Goal: Book appointment/travel/reservation

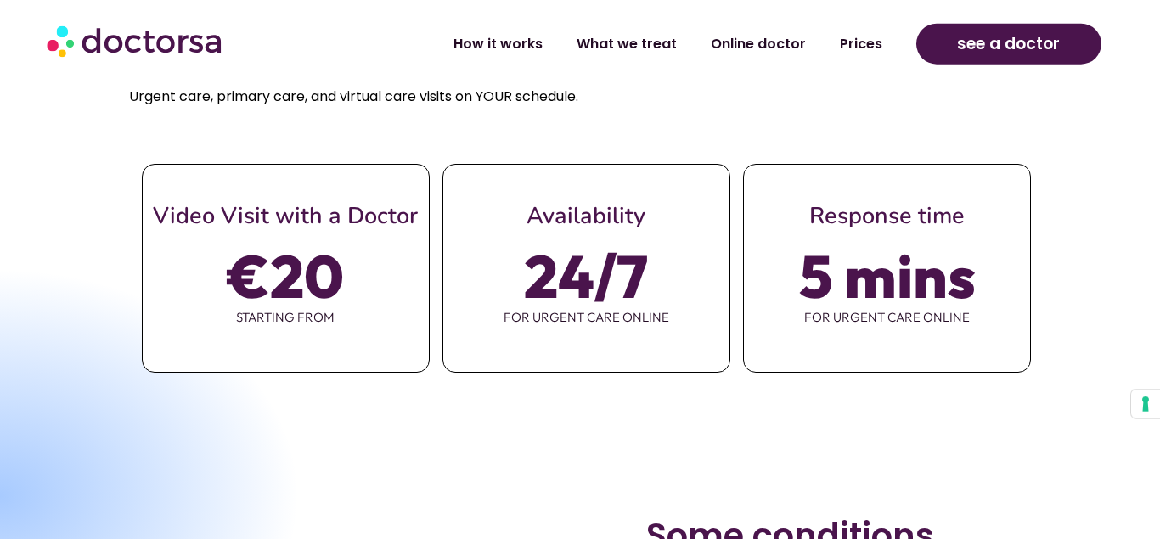
scroll to position [744, 0]
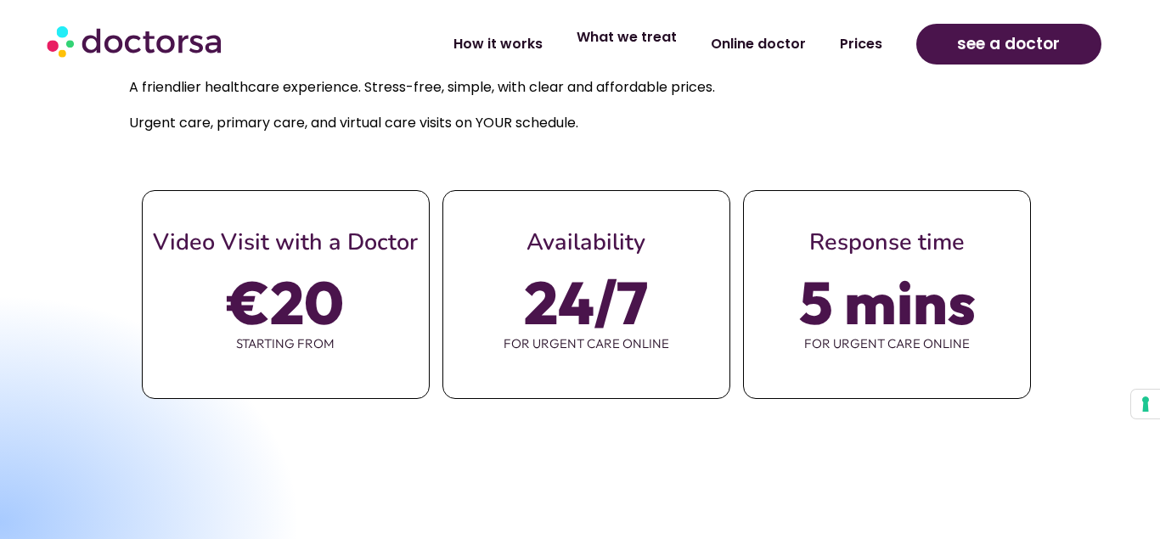
click at [618, 37] on link "What we treat" at bounding box center [626, 37] width 134 height 39
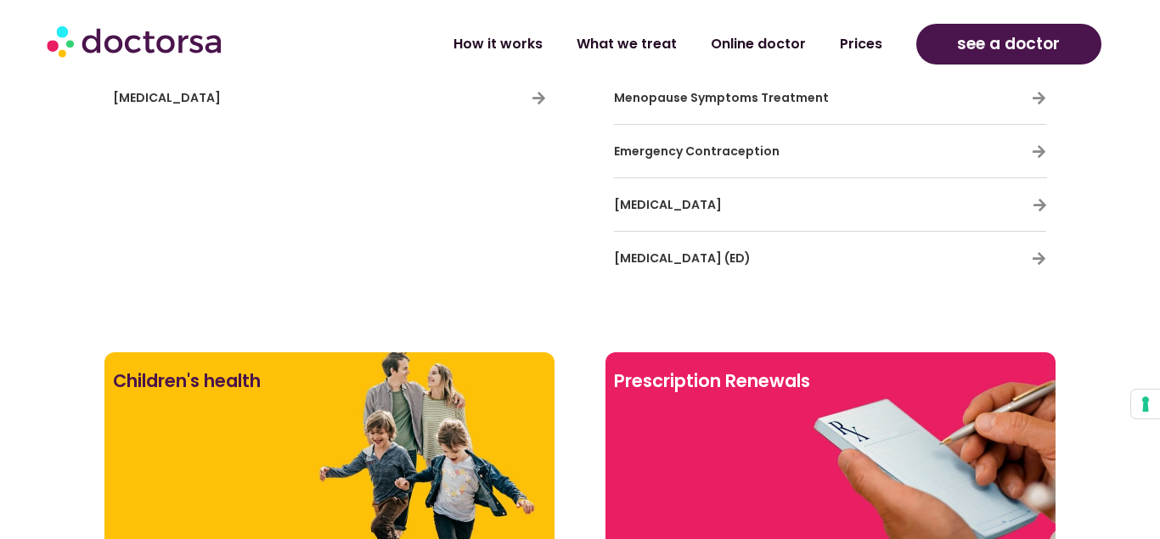
scroll to position [4156, 0]
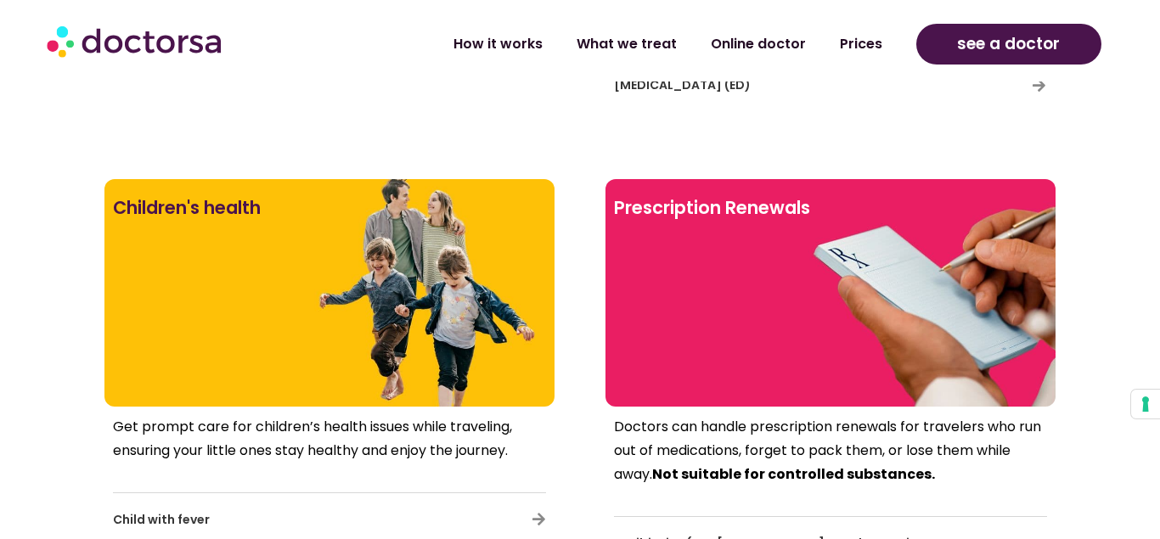
click at [844, 301] on div at bounding box center [830, 321] width 433 height 153
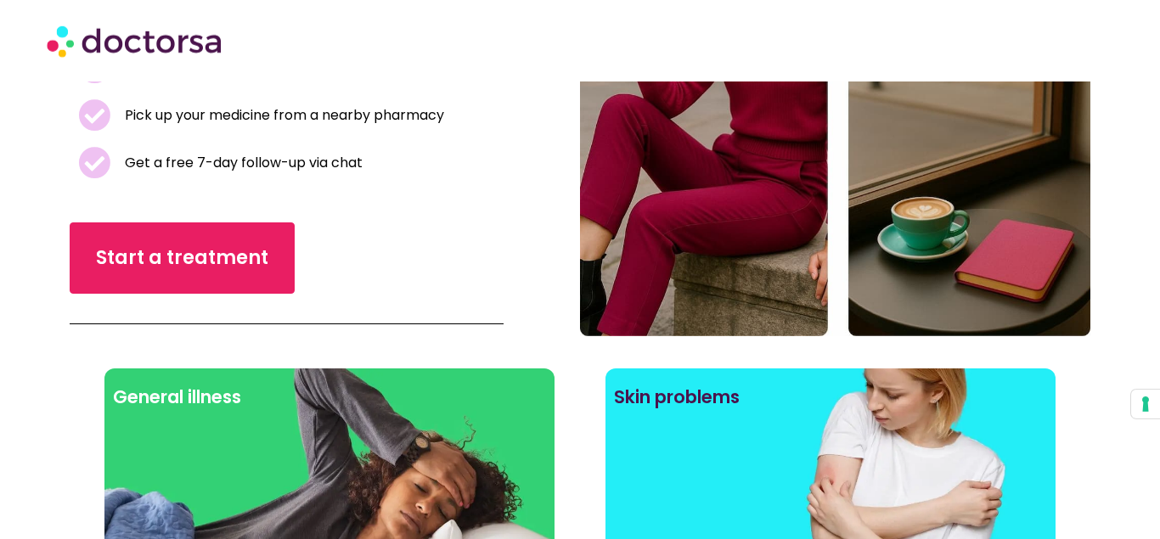
scroll to position [346, 0]
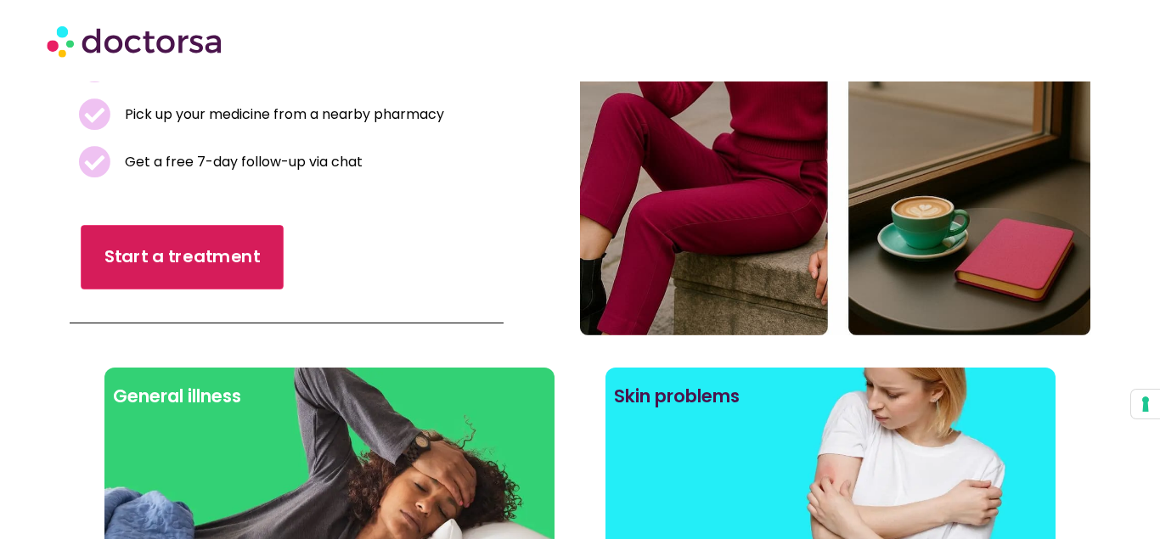
click at [242, 265] on span "Start a treatment" at bounding box center [181, 256] width 155 height 25
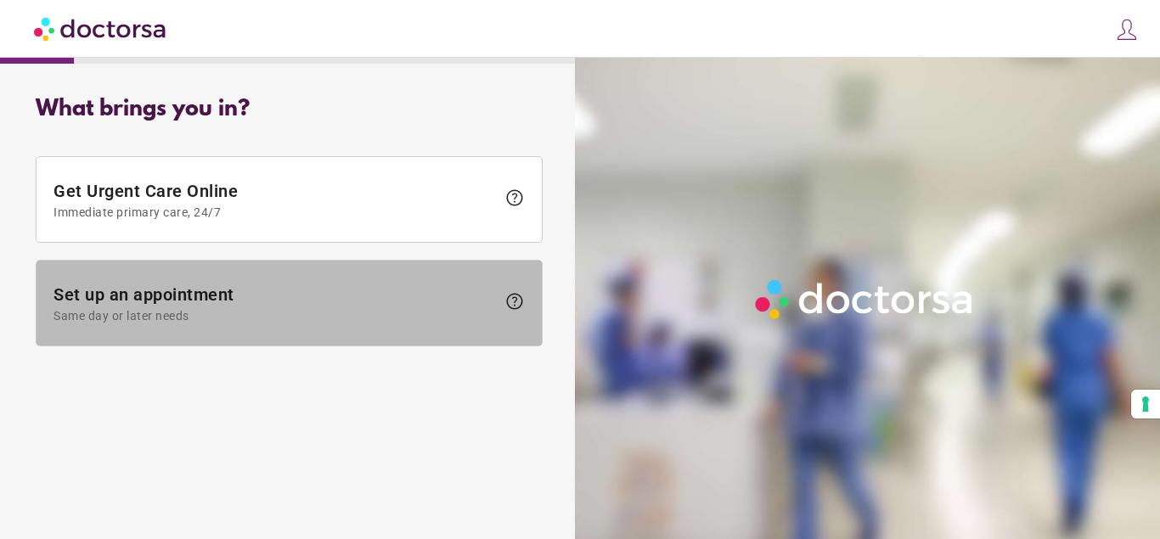
click at [222, 300] on span "Set up an appointment Same day or later needs" at bounding box center [274, 303] width 442 height 38
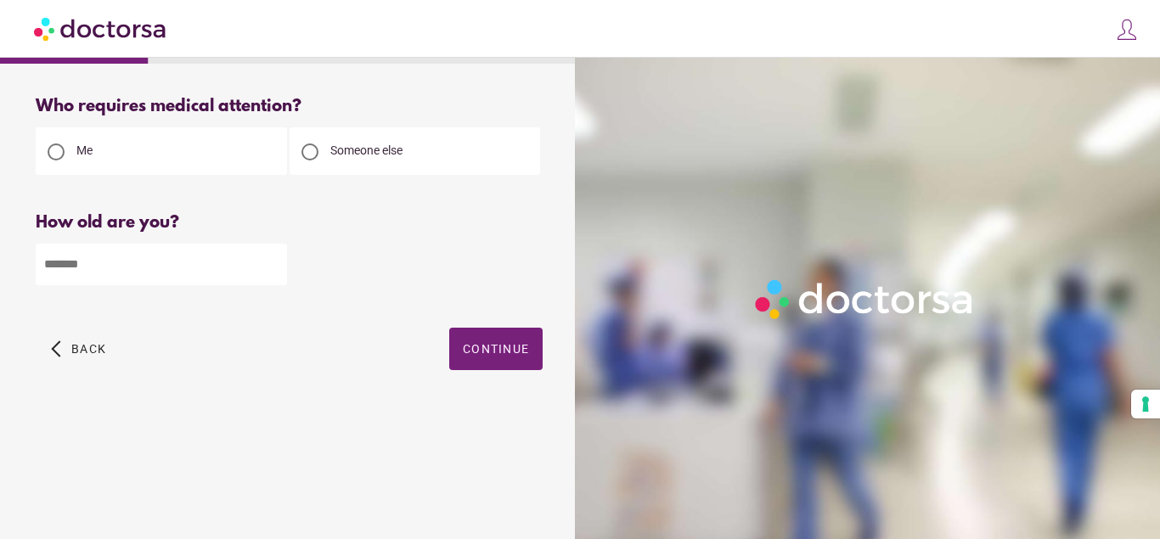
click at [147, 271] on input "number" at bounding box center [161, 265] width 251 height 42
type input "**"
click at [486, 349] on span "Continue" at bounding box center [496, 349] width 66 height 14
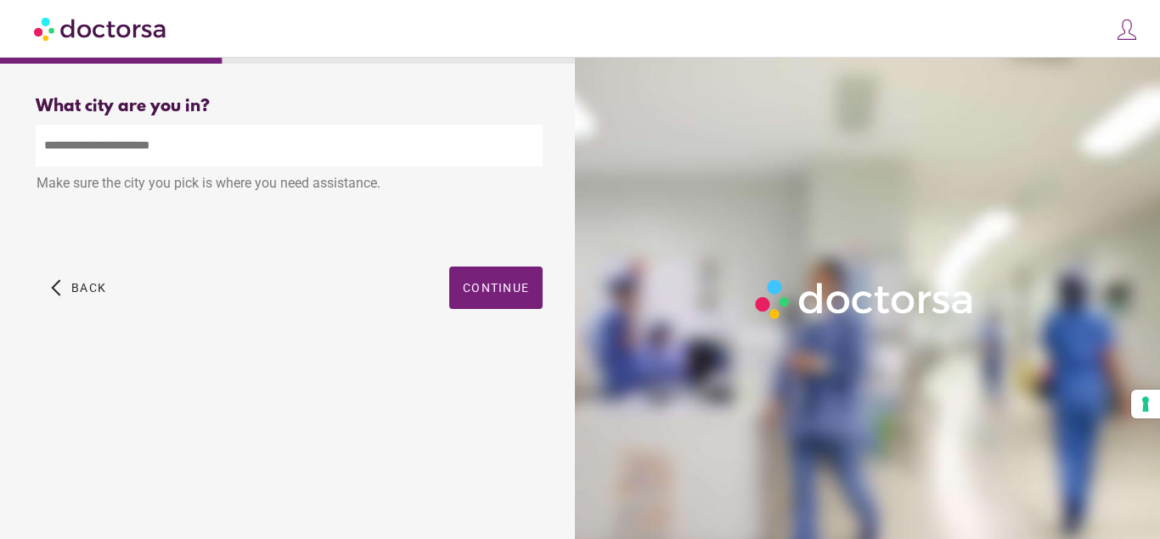
click at [109, 147] on input "text" at bounding box center [289, 146] width 507 height 42
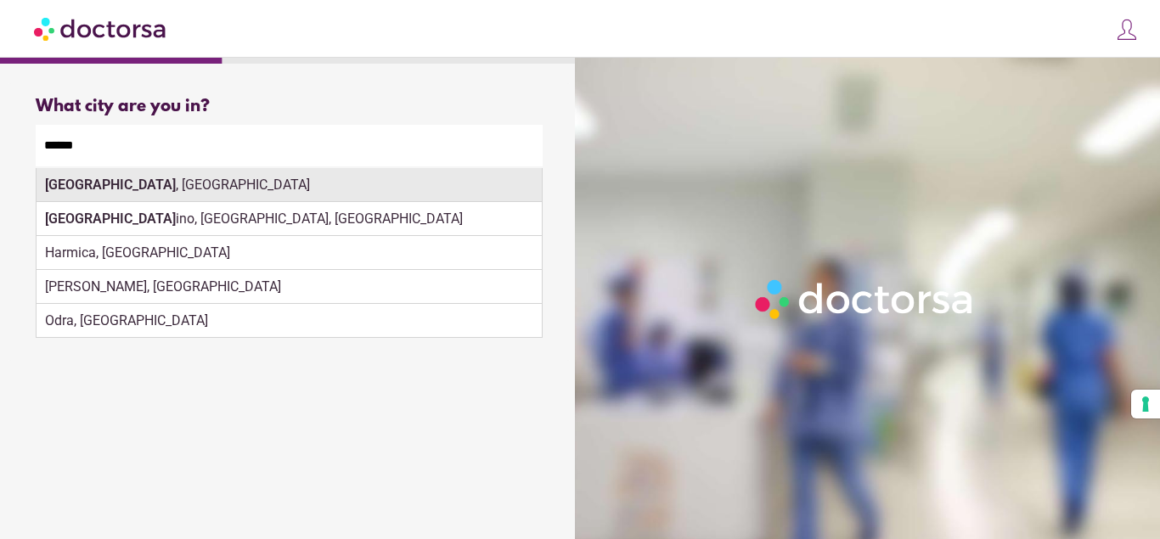
click at [140, 186] on div "Zagreb , Croatia" at bounding box center [289, 185] width 505 height 34
type input "**********"
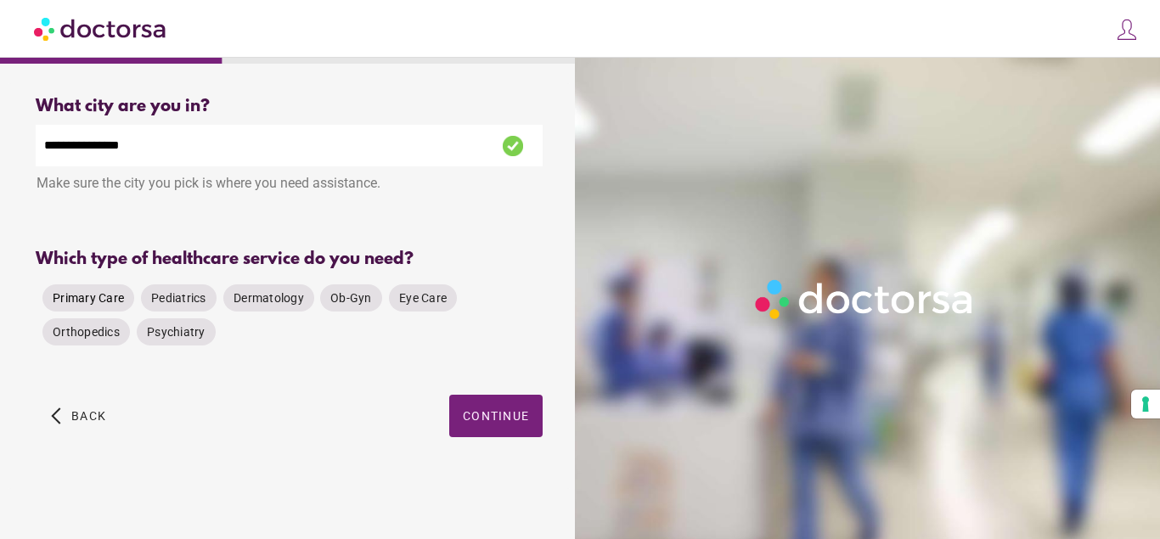
click at [89, 291] on span "Primary Care" at bounding box center [88, 298] width 71 height 14
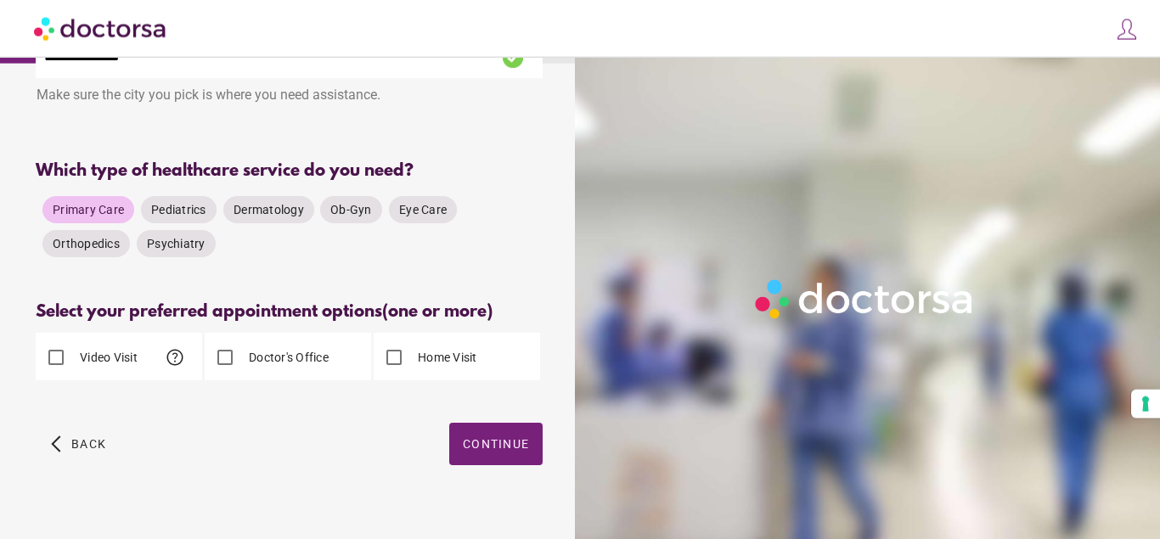
scroll to position [104, 0]
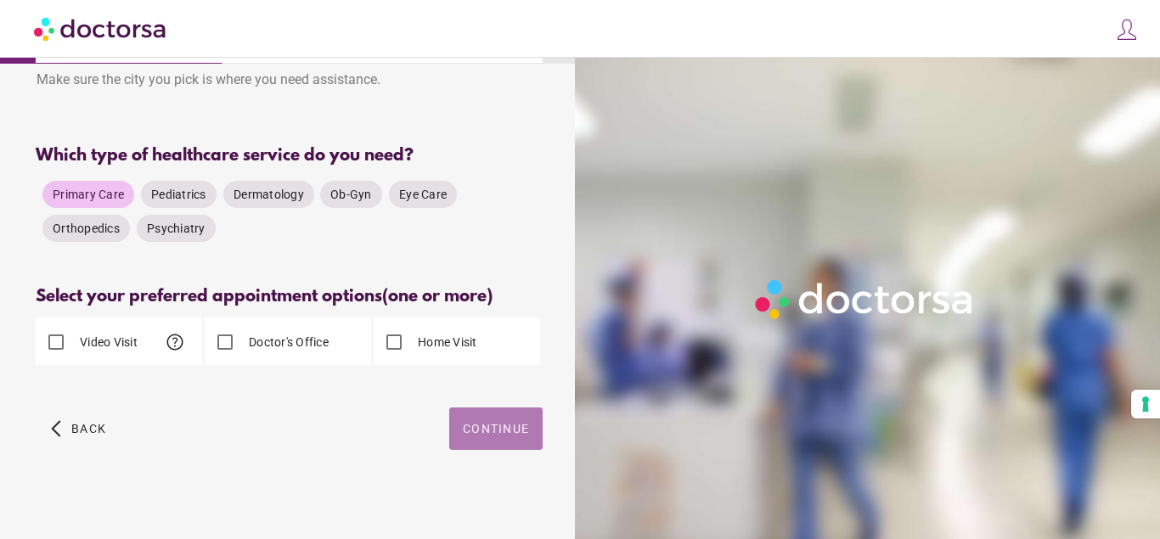
click at [511, 413] on span "button" at bounding box center [495, 428] width 93 height 42
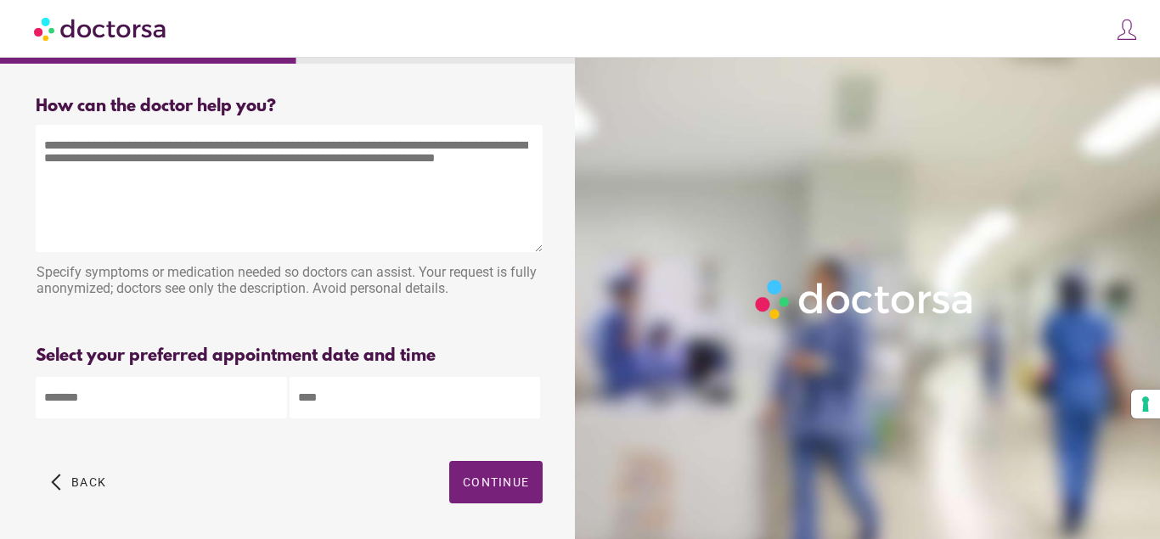
click at [117, 401] on input "text" at bounding box center [161, 398] width 251 height 42
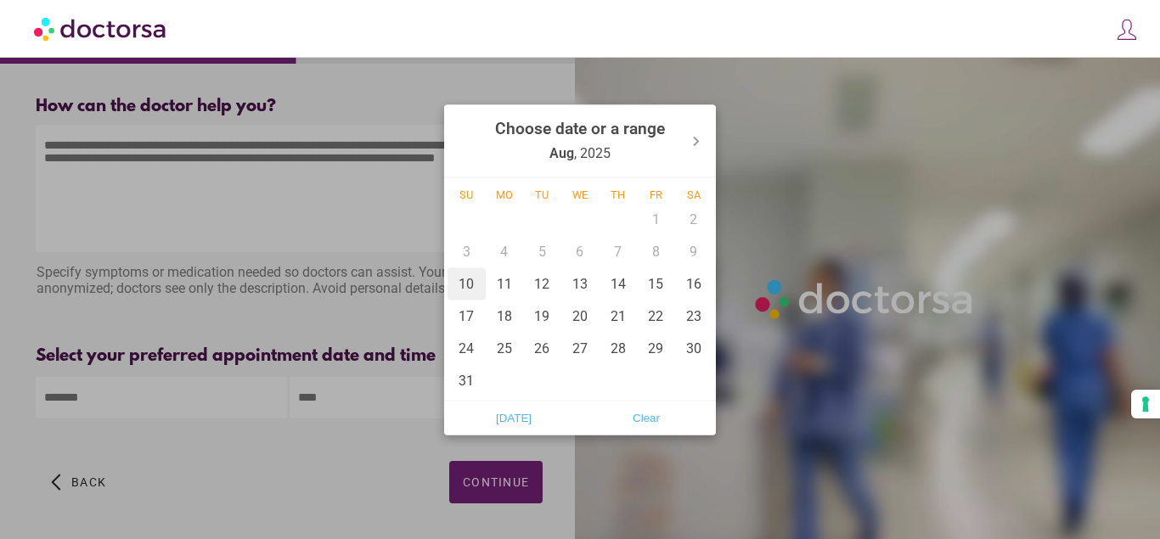
click at [466, 289] on div "10" at bounding box center [466, 283] width 38 height 32
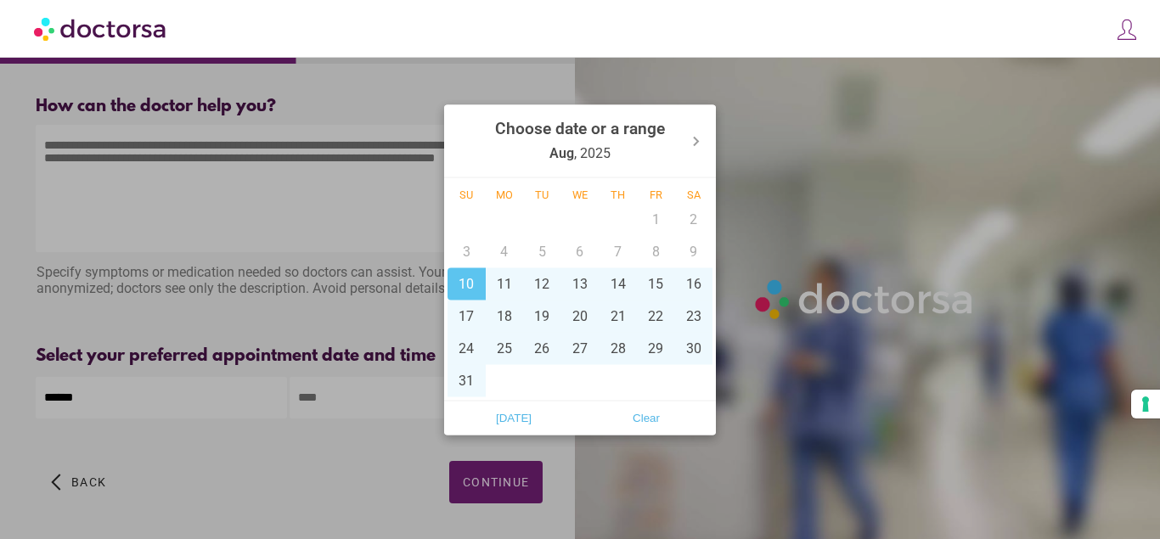
click at [321, 408] on div at bounding box center [580, 269] width 1160 height 539
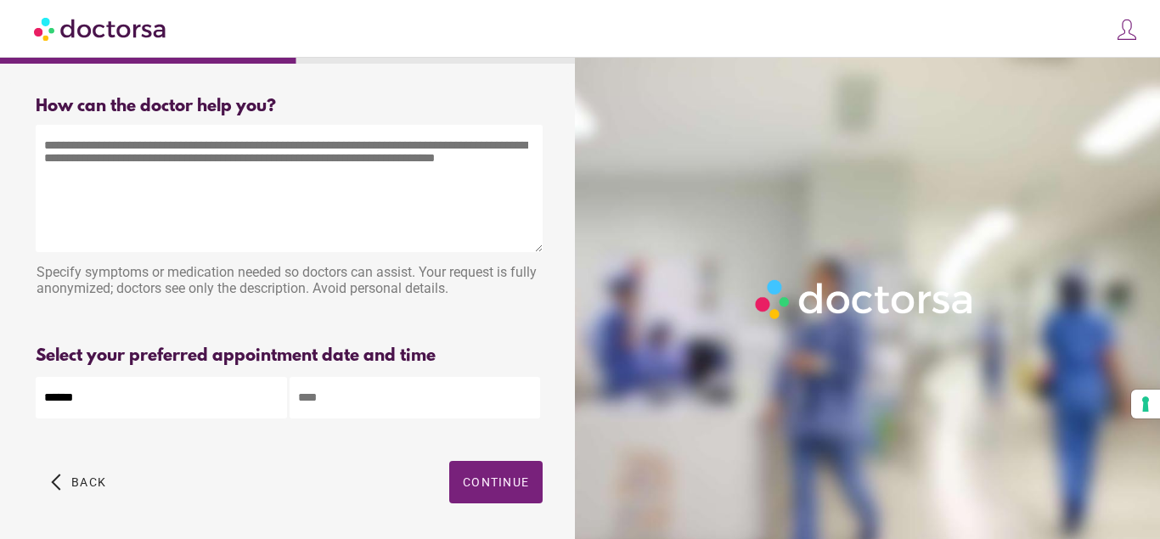
click at [110, 401] on input "******" at bounding box center [161, 398] width 251 height 42
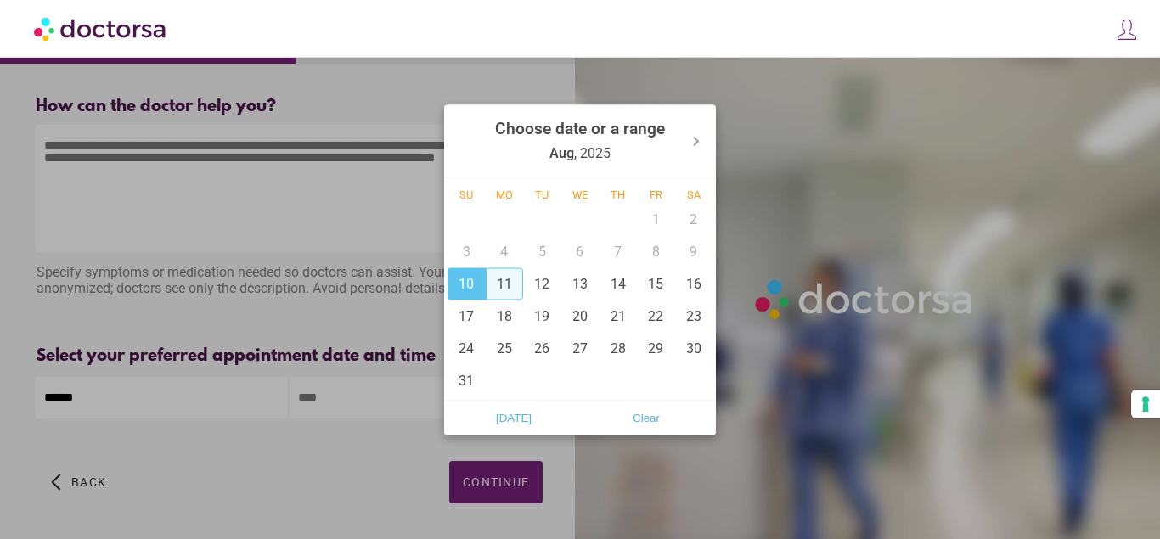
click at [506, 283] on div "11" at bounding box center [505, 283] width 38 height 32
type input "**********"
click at [312, 396] on div at bounding box center [580, 269] width 1160 height 539
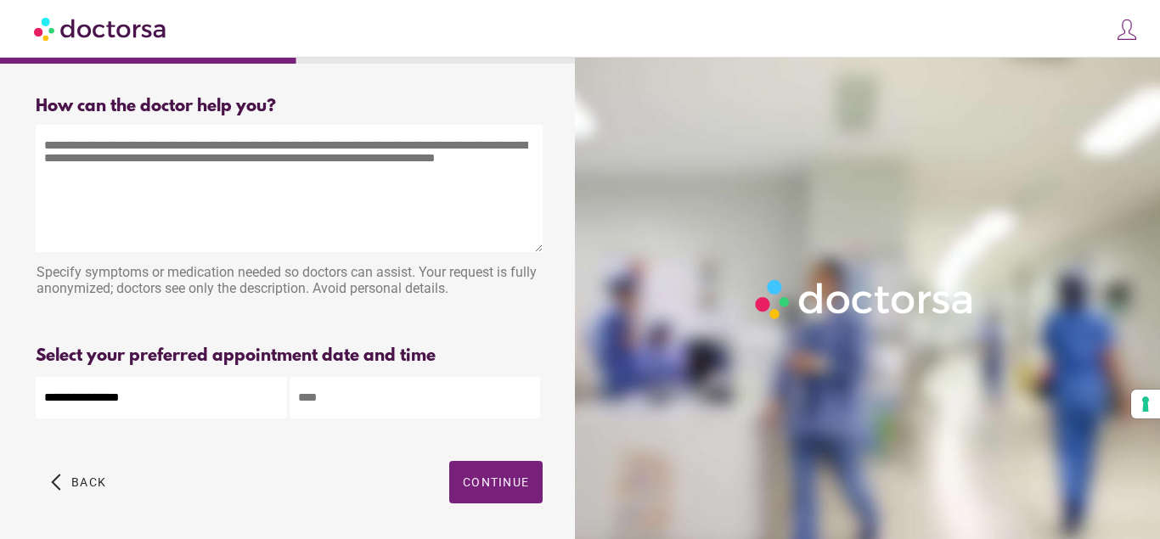
click at [332, 396] on input "text" at bounding box center [414, 398] width 251 height 42
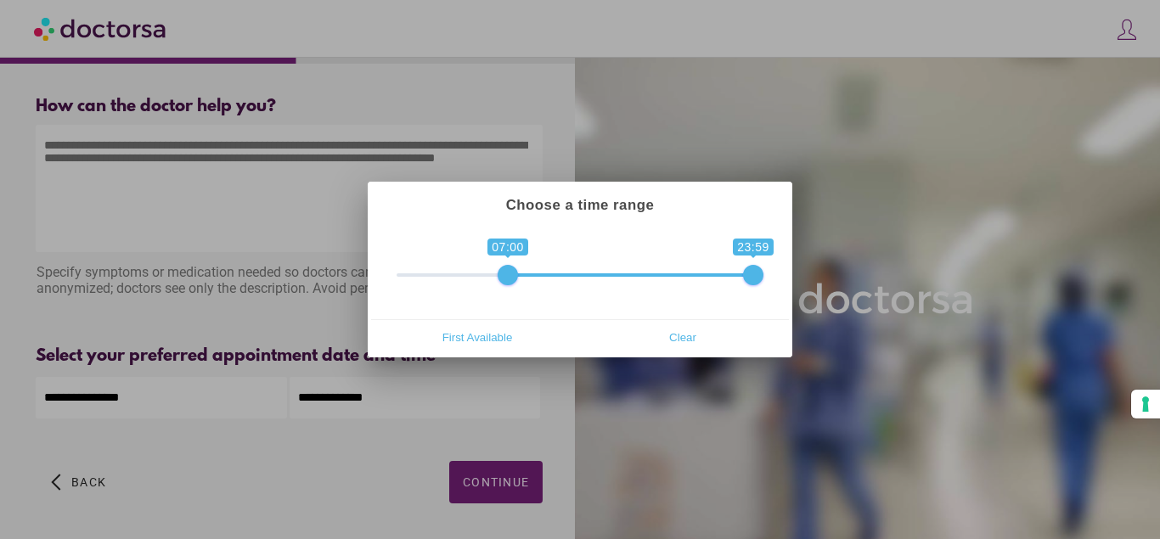
drag, startPoint x: 406, startPoint y: 277, endPoint x: 521, endPoint y: 272, distance: 115.6
click at [516, 272] on span at bounding box center [507, 275] width 20 height 20
click at [524, 271] on span at bounding box center [522, 275] width 20 height 20
click at [535, 272] on span "0 1 08:00 23:59 08:00 — 23:59" at bounding box center [579, 264] width 367 height 42
drag, startPoint x: 525, startPoint y: 272, endPoint x: 536, endPoint y: 274, distance: 10.3
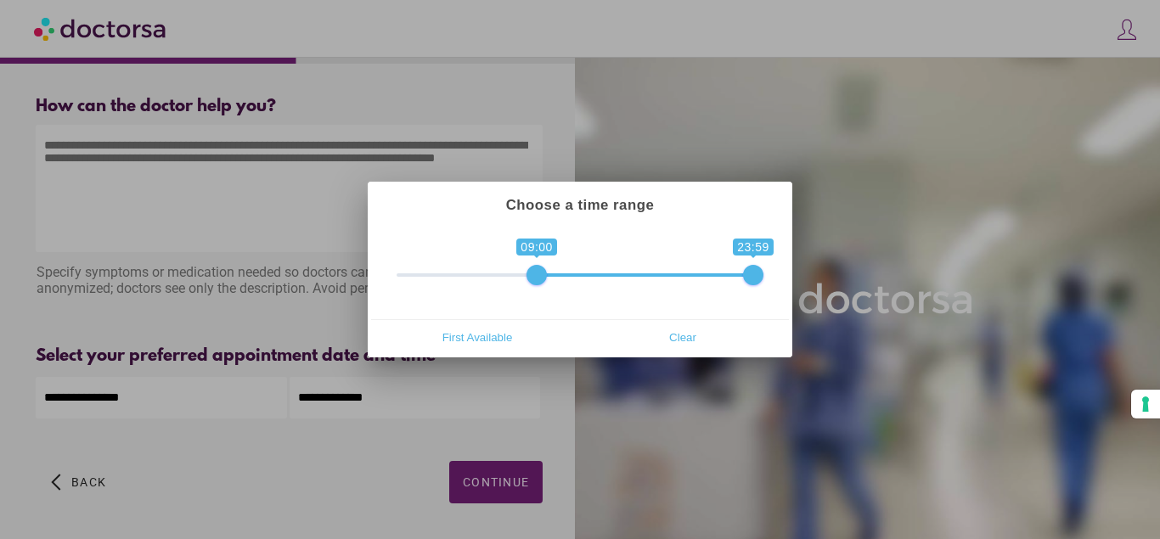
click at [536, 274] on span at bounding box center [536, 275] width 20 height 20
click at [496, 342] on span "First Available" at bounding box center [476, 336] width 195 height 25
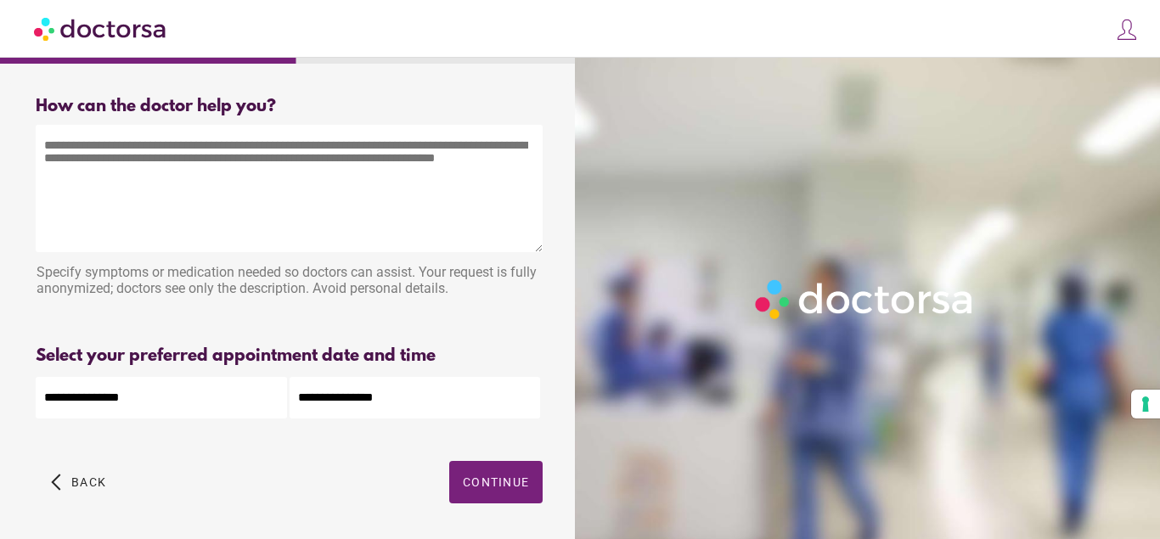
click at [384, 398] on input "**********" at bounding box center [414, 398] width 251 height 42
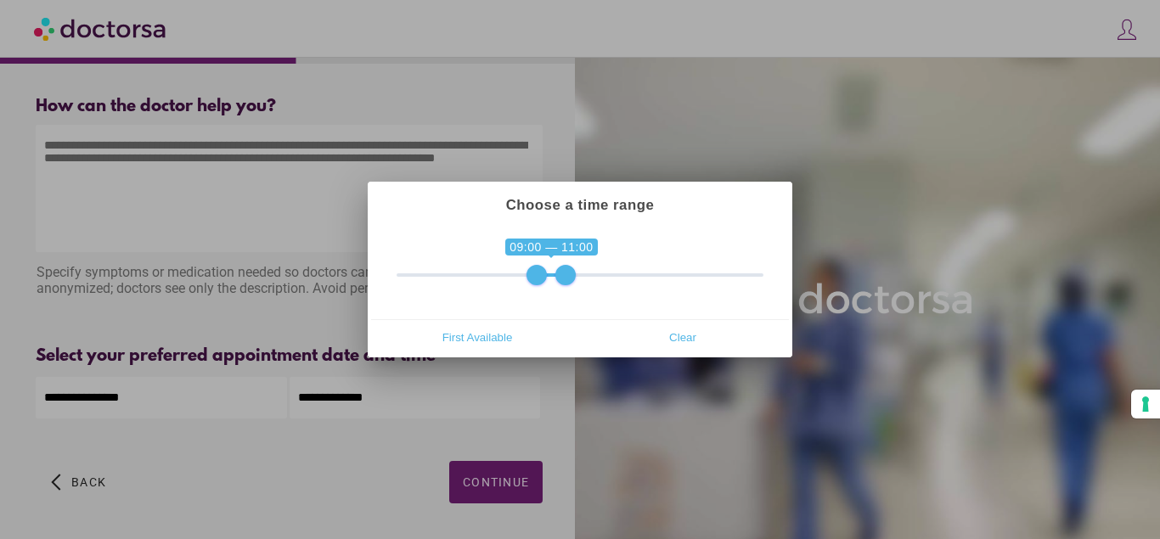
drag, startPoint x: 756, startPoint y: 272, endPoint x: 562, endPoint y: 280, distance: 194.5
click at [562, 280] on span at bounding box center [565, 275] width 20 height 20
type input "**********"
drag, startPoint x: 561, startPoint y: 275, endPoint x: 553, endPoint y: 277, distance: 8.7
click at [553, 277] on span at bounding box center [551, 275] width 20 height 20
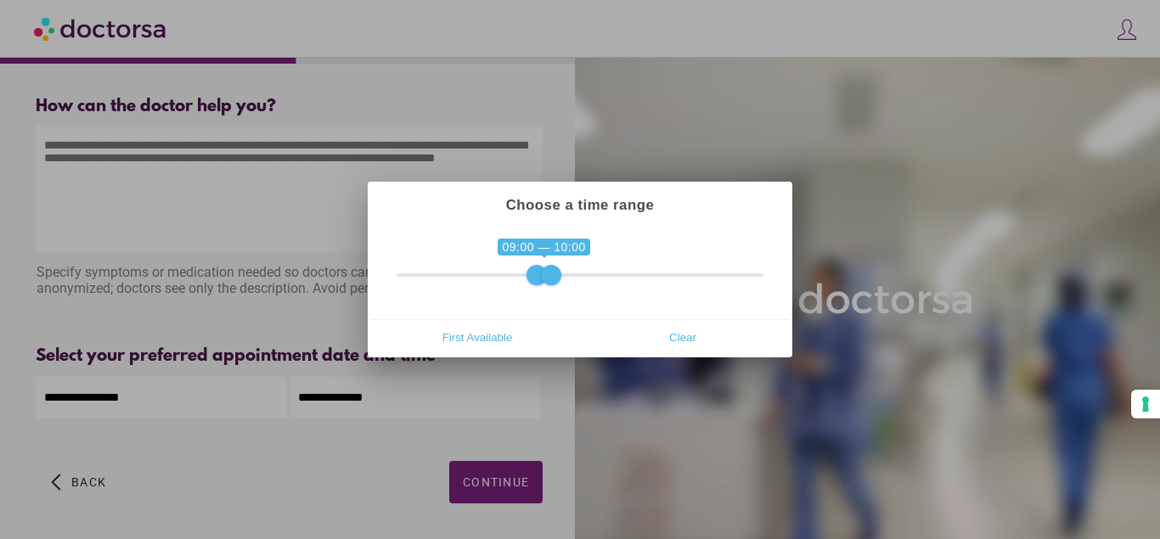
click at [501, 486] on div at bounding box center [580, 269] width 1160 height 539
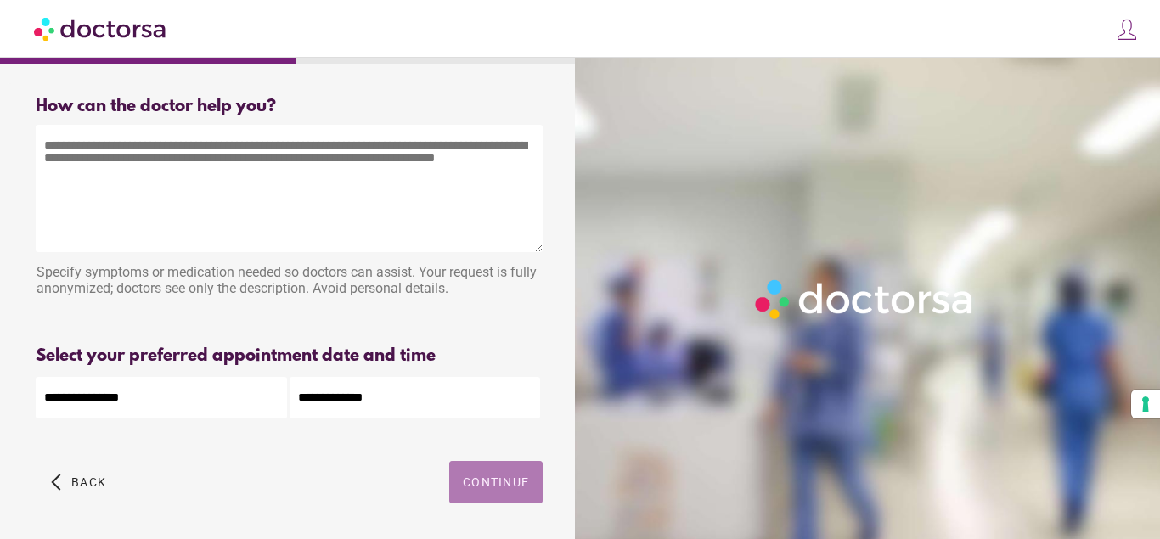
click at [512, 476] on span "button" at bounding box center [495, 482] width 93 height 42
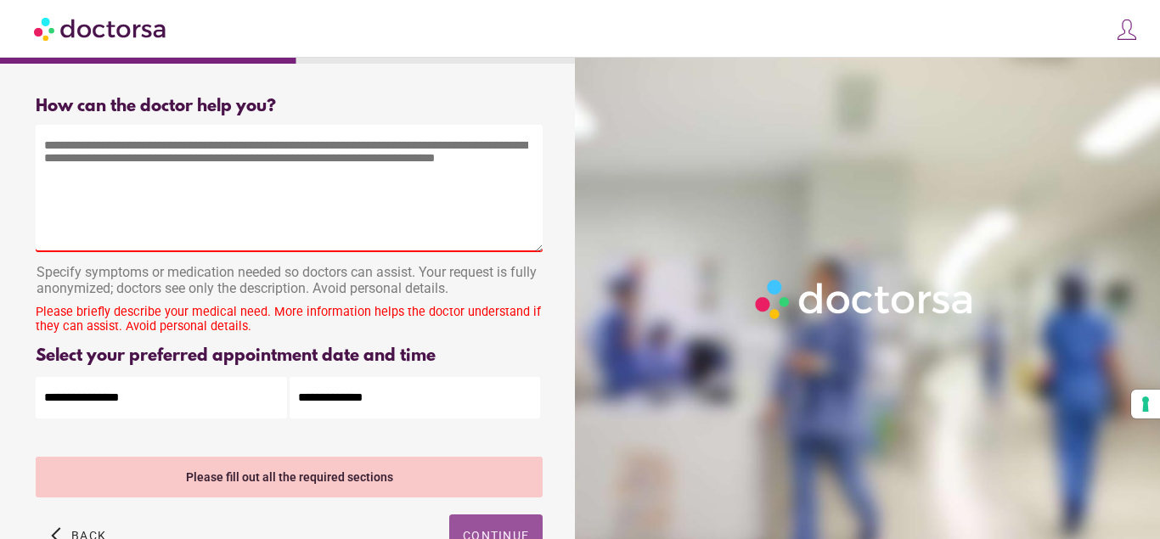
click at [195, 233] on textarea at bounding box center [289, 188] width 507 height 127
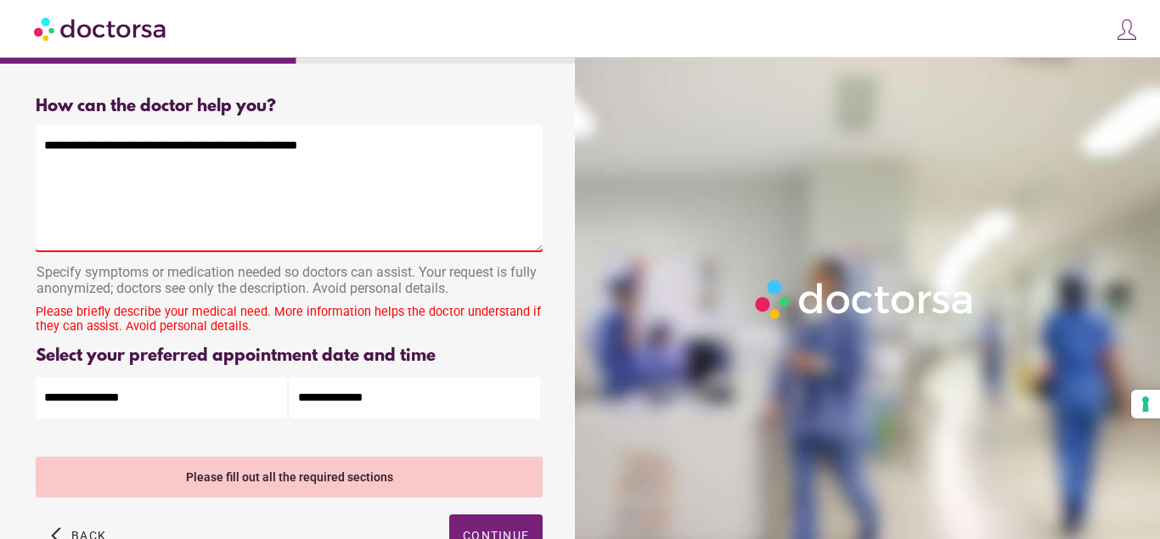
click at [108, 149] on textarea "**********" at bounding box center [289, 188] width 507 height 127
click at [321, 150] on textarea "**********" at bounding box center [289, 188] width 507 height 127
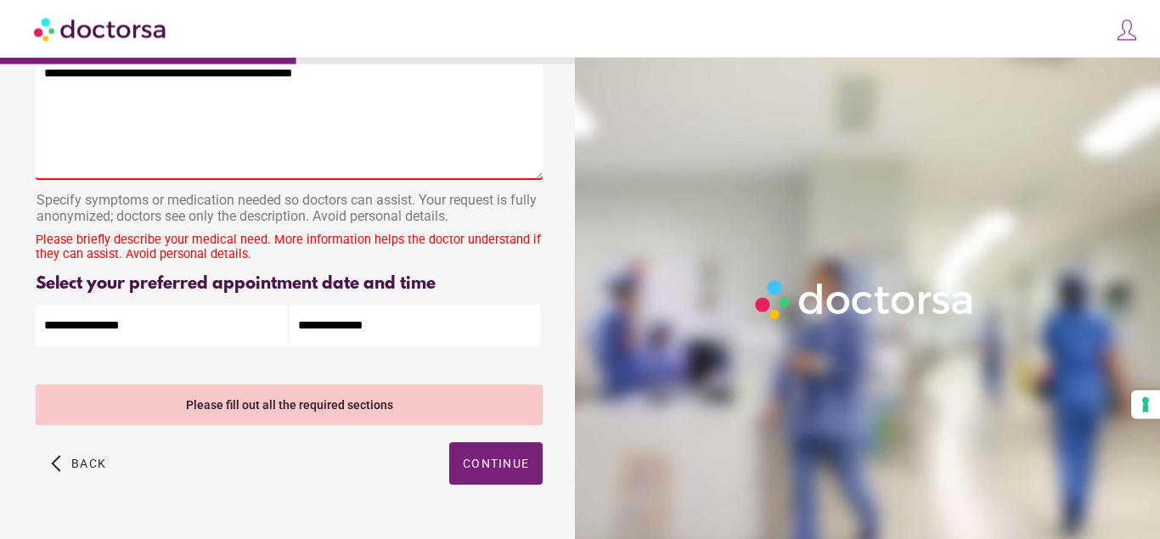
scroll to position [115, 0]
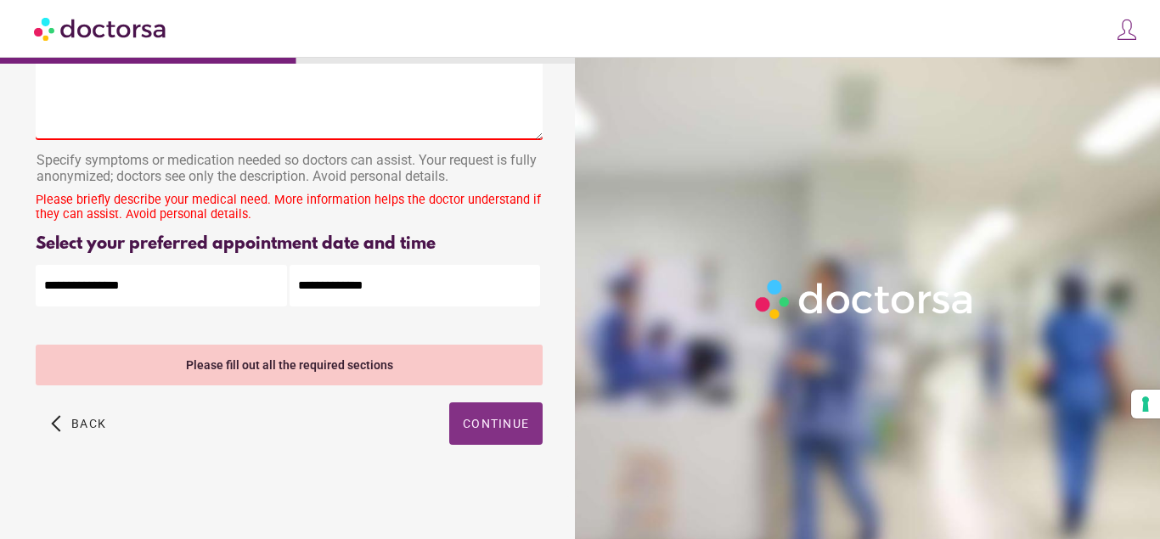
type textarea "**********"
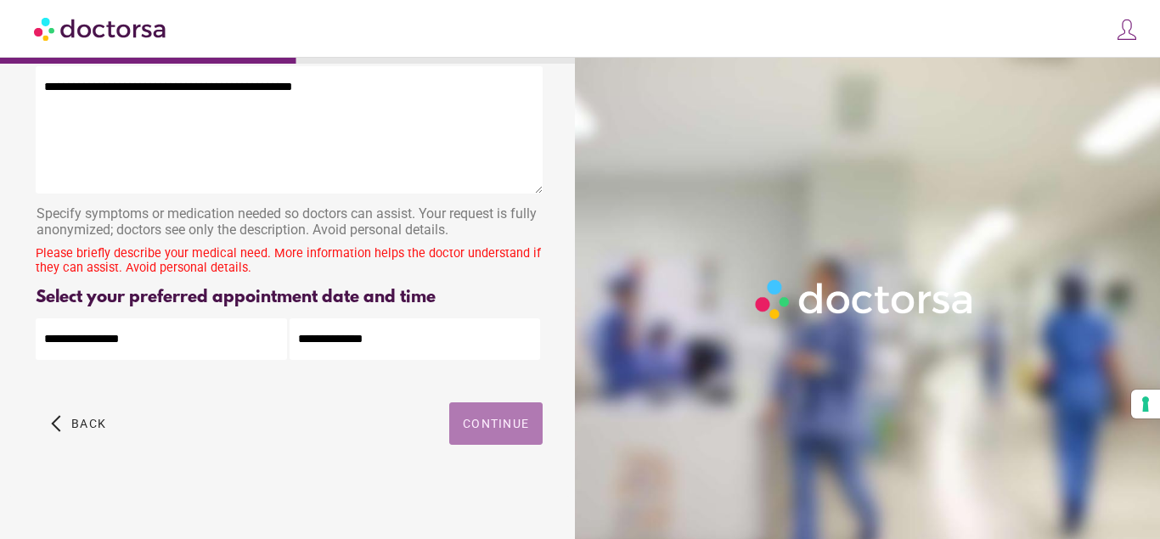
scroll to position [61, 0]
click at [492, 417] on span "Continue" at bounding box center [496, 424] width 66 height 14
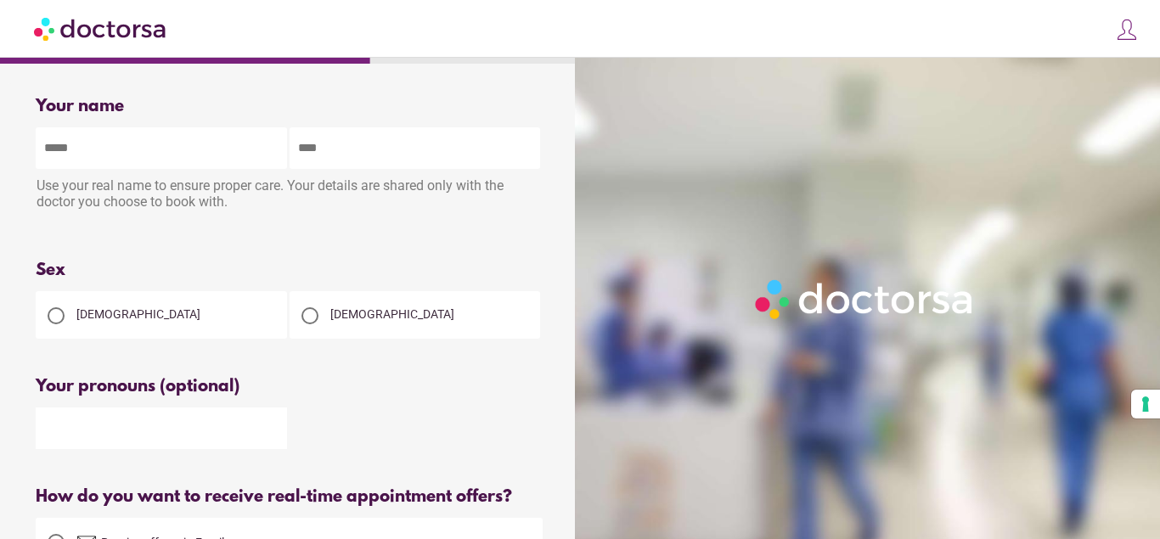
click at [146, 150] on input "text" at bounding box center [161, 148] width 251 height 42
type input "*****"
click at [352, 153] on input "text" at bounding box center [414, 148] width 251 height 42
type input "*****"
click at [315, 321] on div at bounding box center [309, 315] width 17 height 17
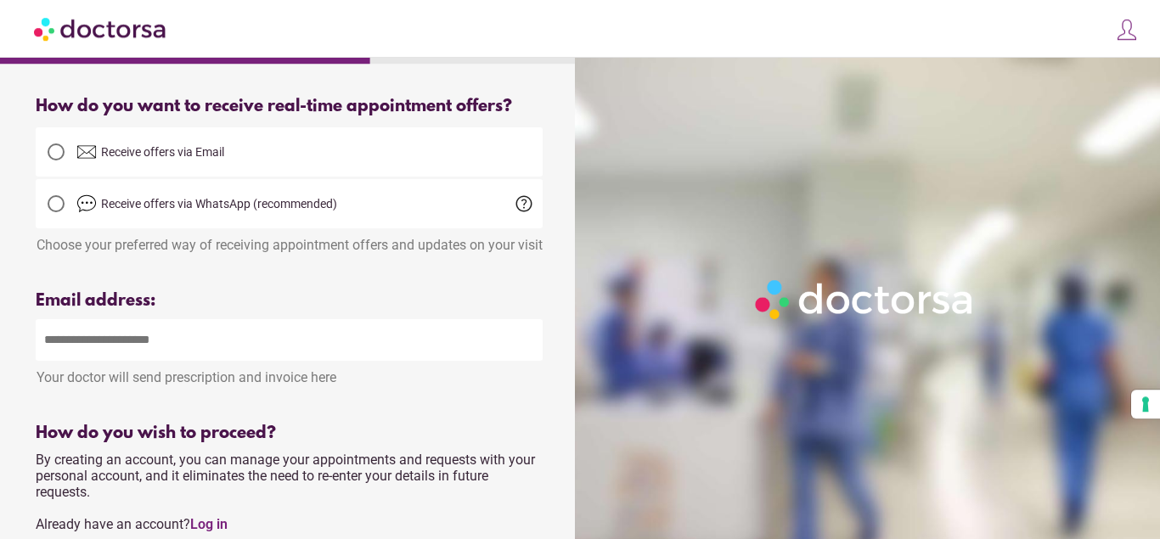
scroll to position [520, 0]
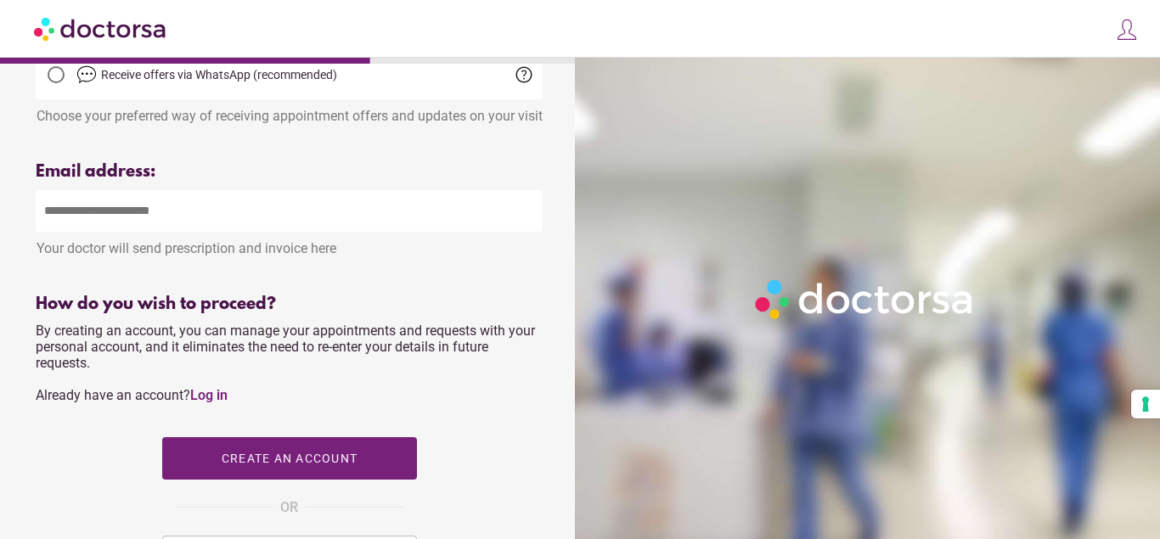
click at [115, 232] on input "email" at bounding box center [289, 211] width 507 height 42
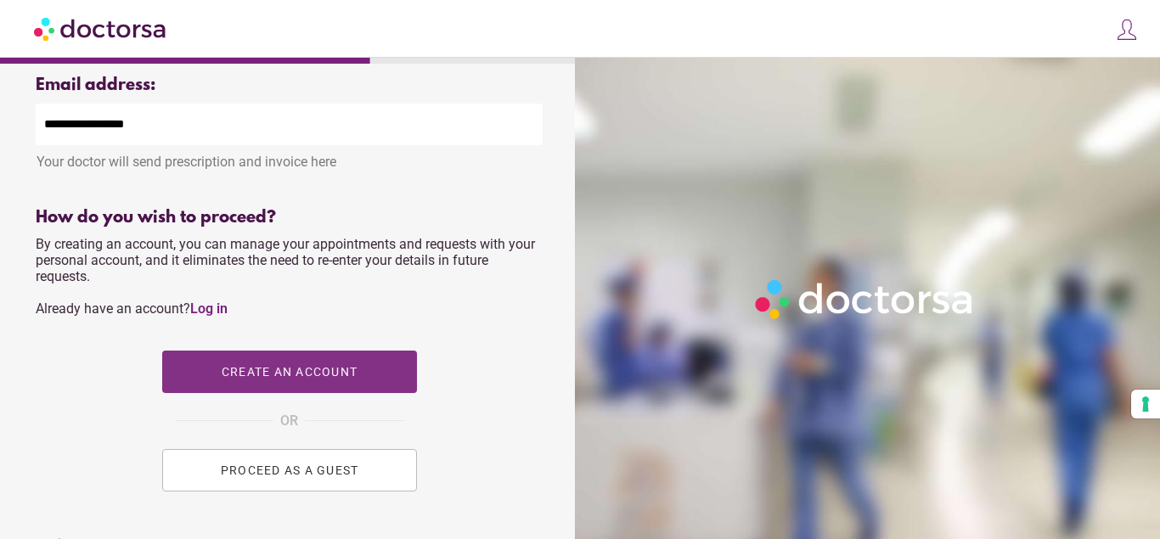
scroll to position [693, 0]
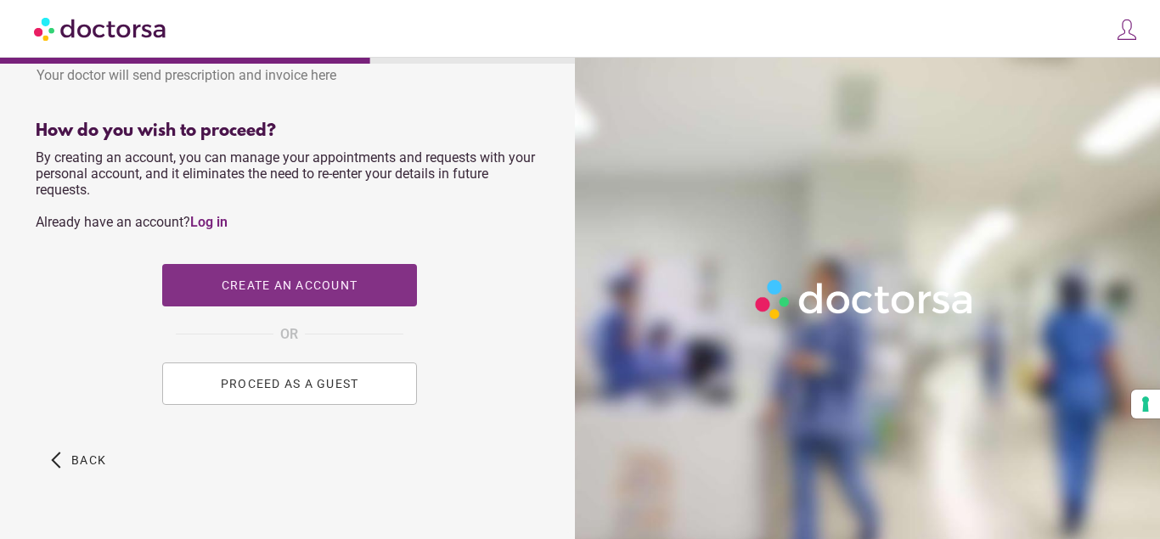
type input "**********"
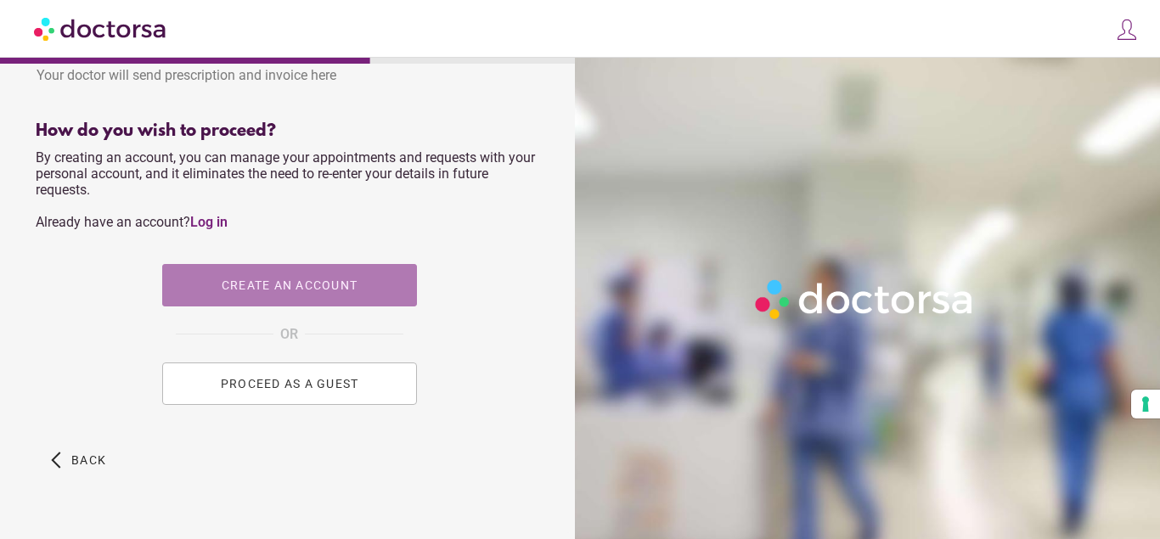
click at [297, 292] on span "Create an account" at bounding box center [289, 285] width 136 height 14
type input "**********"
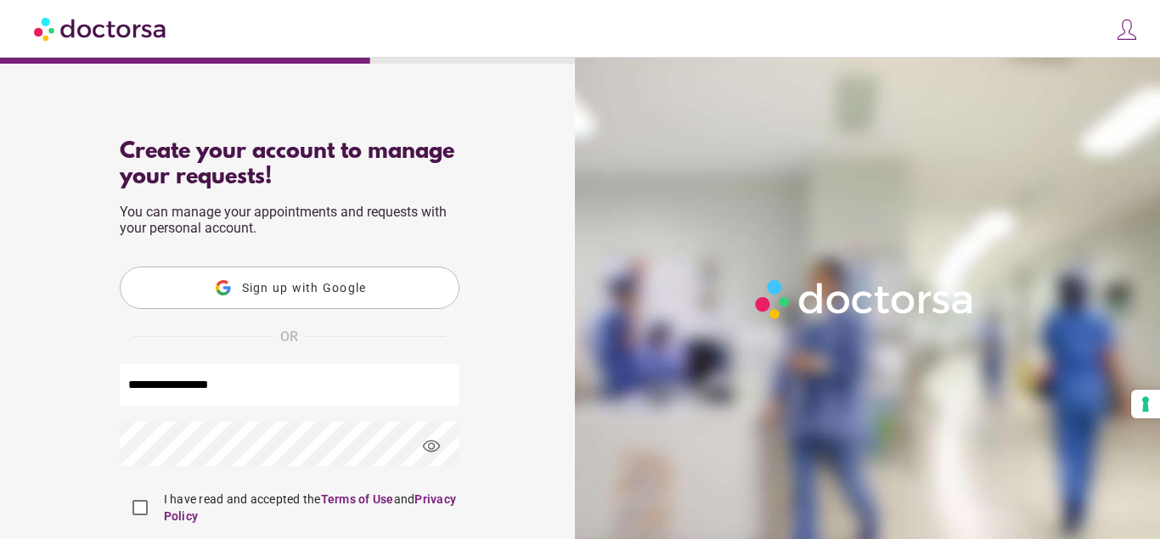
click at [292, 295] on span "Sign up with Google" at bounding box center [303, 288] width 125 height 14
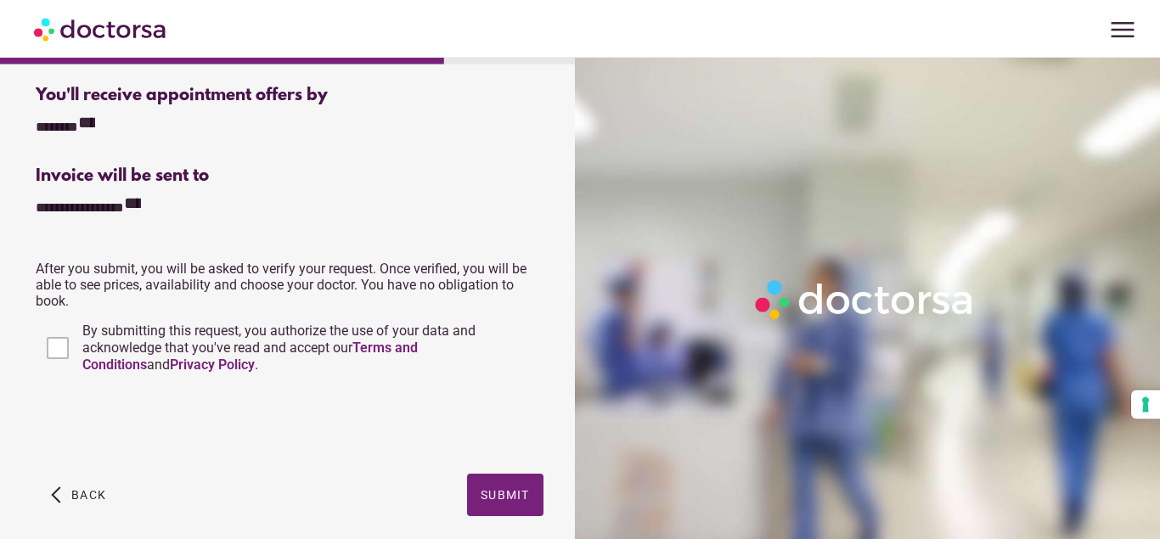
scroll to position [708, 0]
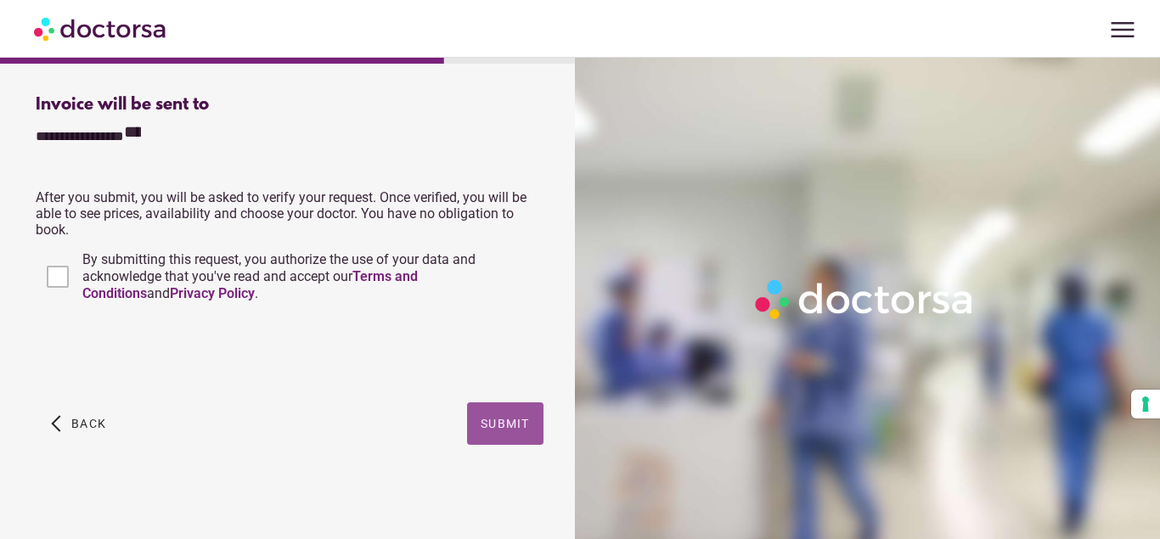
click at [489, 424] on span "Submit" at bounding box center [504, 424] width 49 height 14
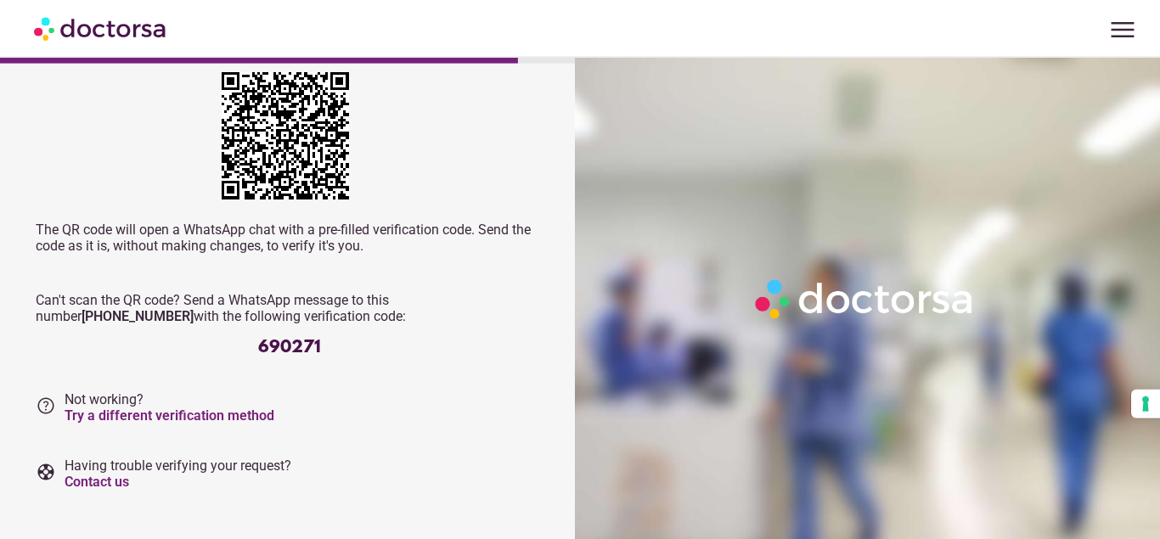
scroll to position [171, 0]
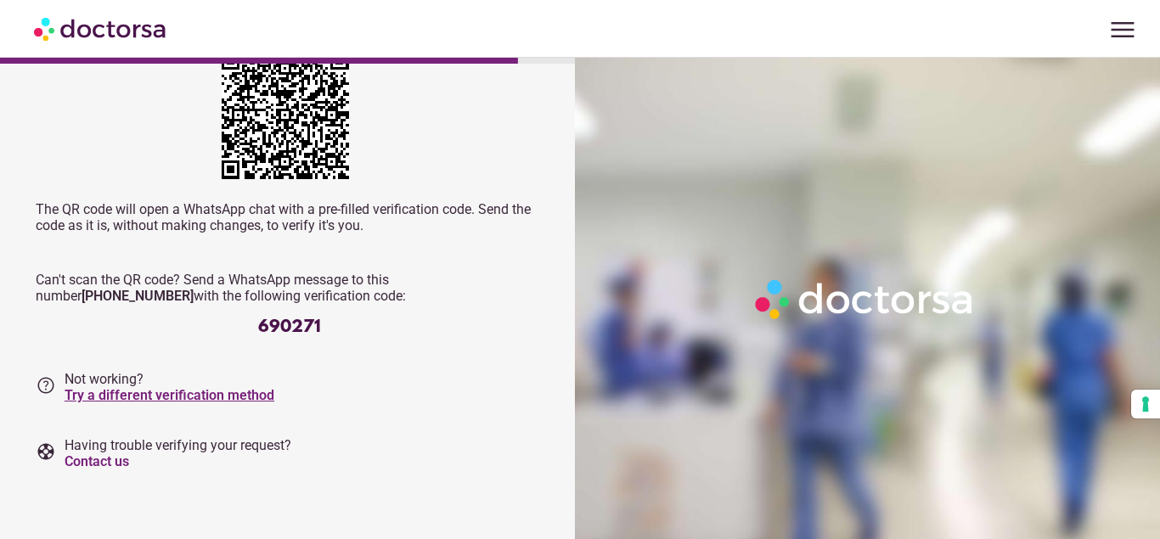
click at [210, 393] on link "Try a different verification method" at bounding box center [170, 395] width 210 height 16
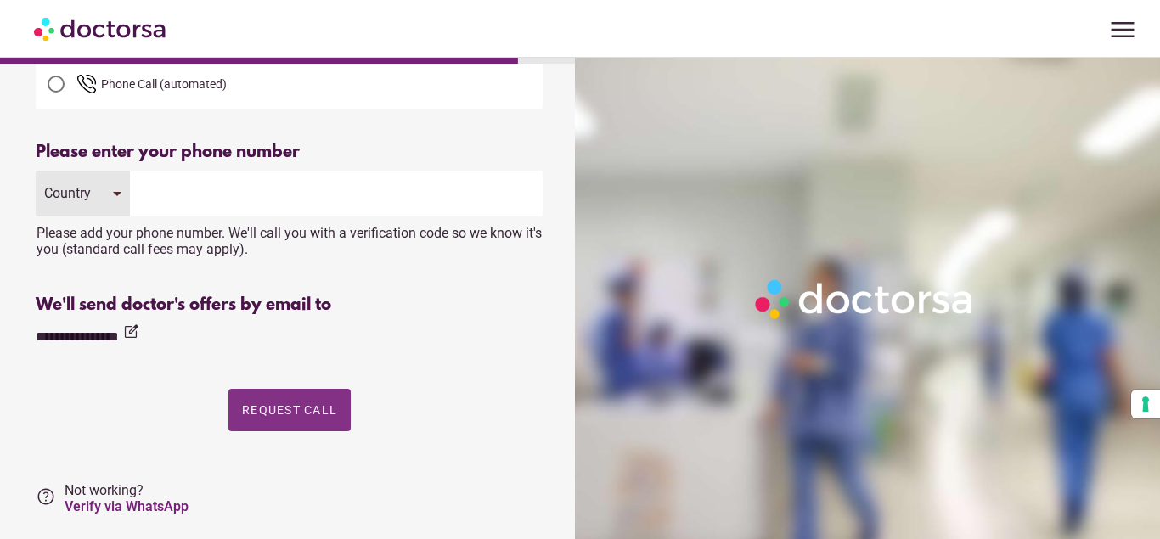
click at [283, 403] on span "Request Call" at bounding box center [289, 410] width 95 height 14
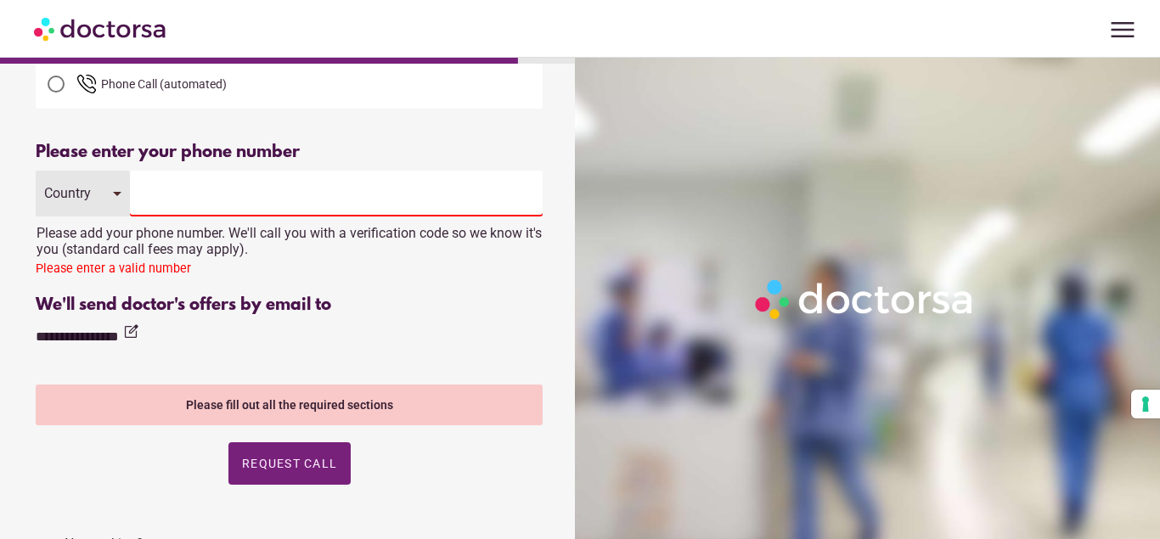
click at [124, 263] on div "Please enter a valid number" at bounding box center [289, 271] width 507 height 21
click at [191, 267] on div "Please enter a valid number" at bounding box center [289, 271] width 507 height 21
click at [169, 198] on input "tel" at bounding box center [336, 194] width 413 height 46
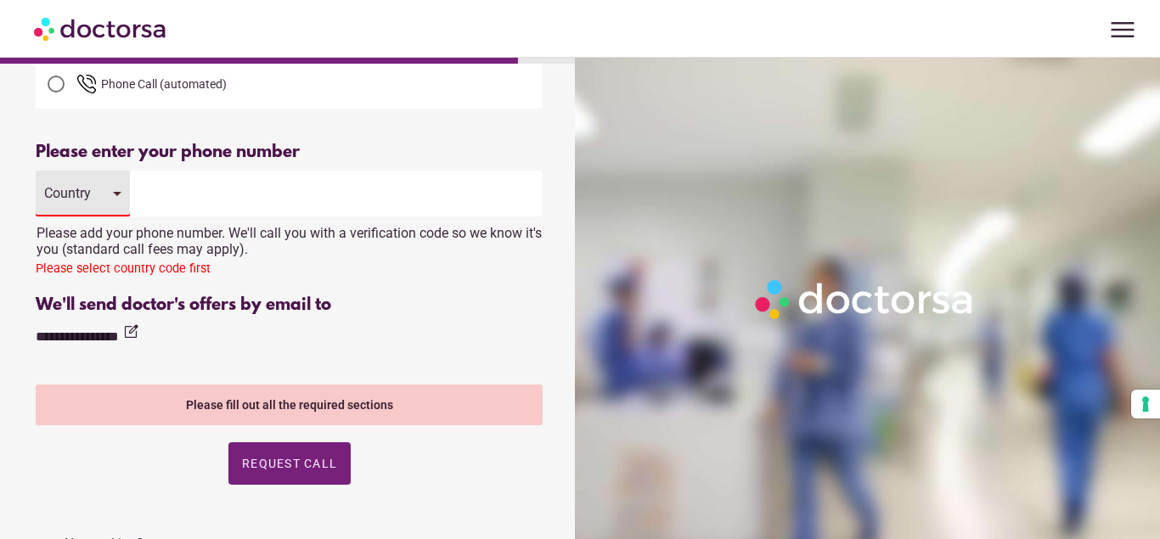
click at [120, 195] on div "Country" at bounding box center [83, 194] width 94 height 46
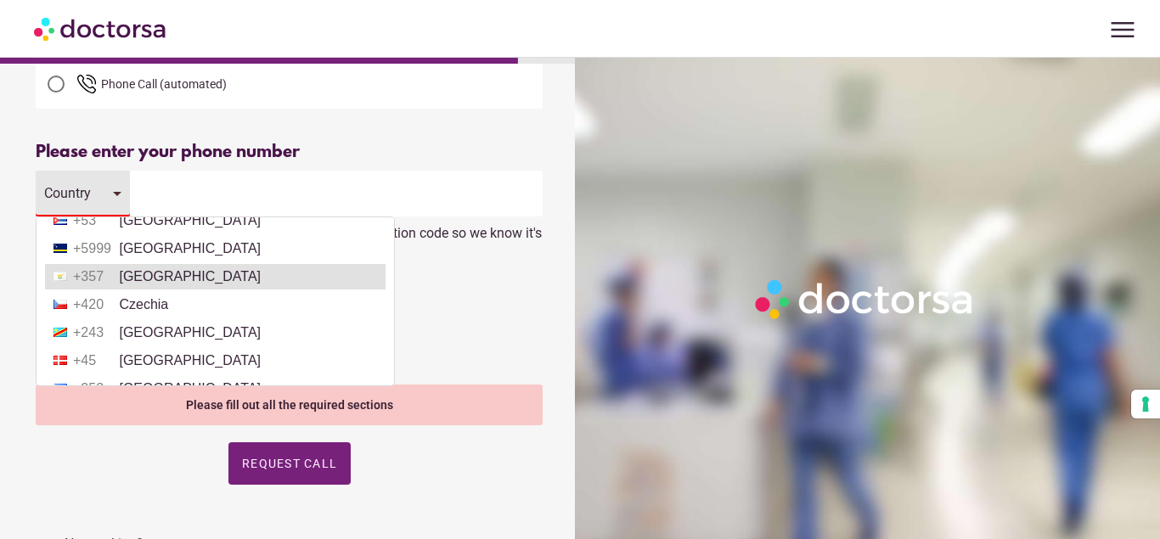
scroll to position [1472, 0]
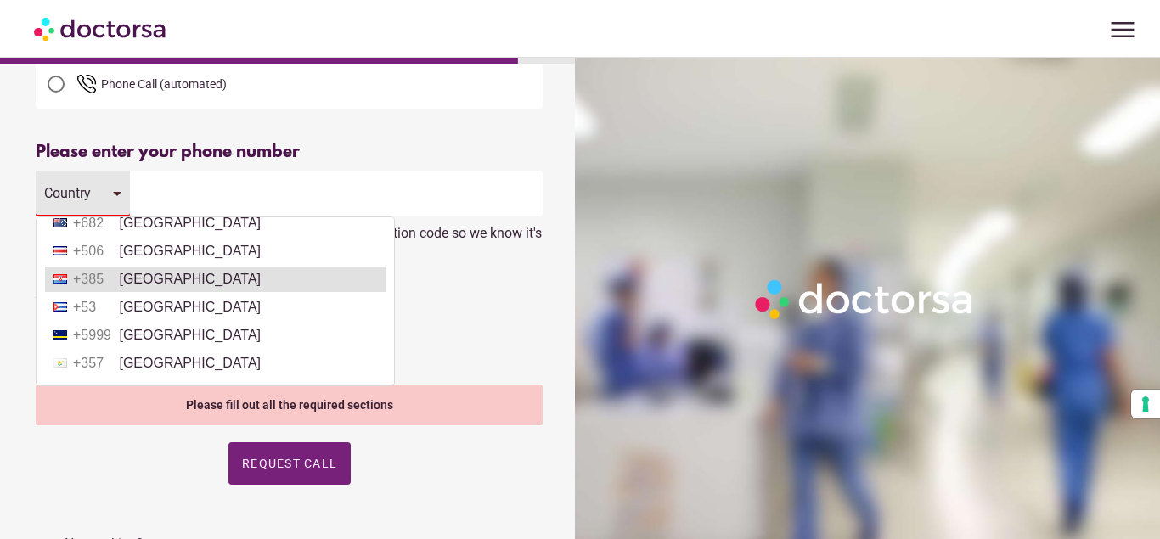
click at [163, 276] on li "+385 Croatia" at bounding box center [215, 279] width 340 height 25
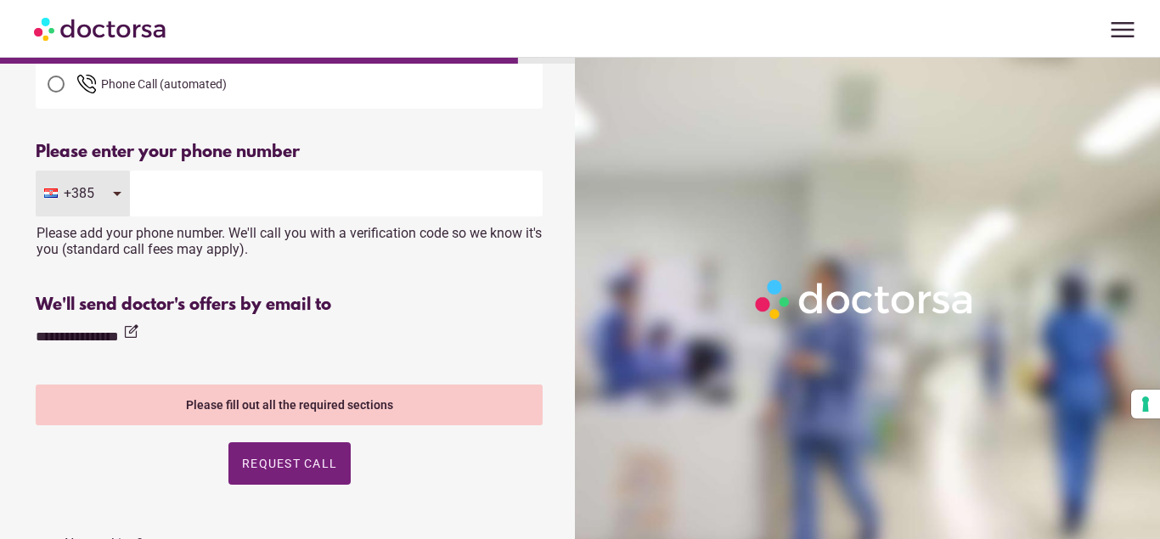
click at [181, 197] on input "tel" at bounding box center [336, 194] width 413 height 46
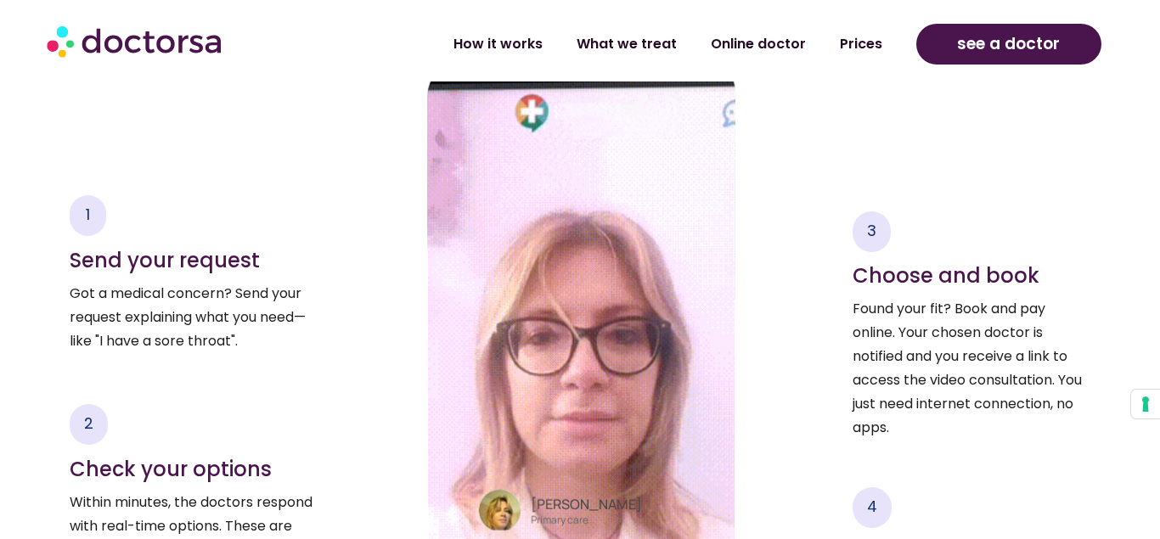
scroll to position [2424, 0]
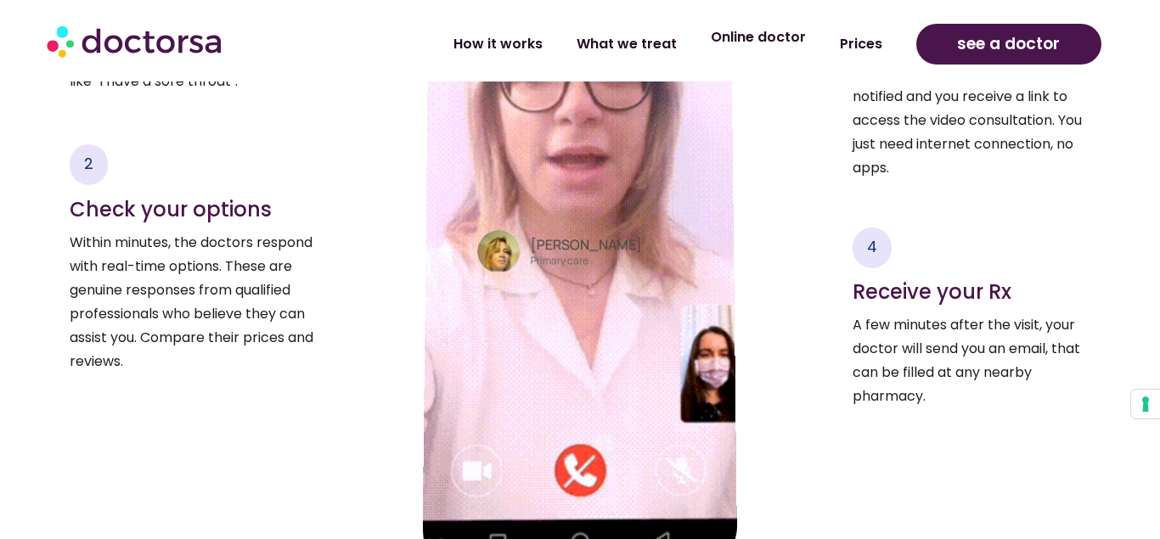
click at [761, 39] on link "Online doctor" at bounding box center [758, 37] width 129 height 39
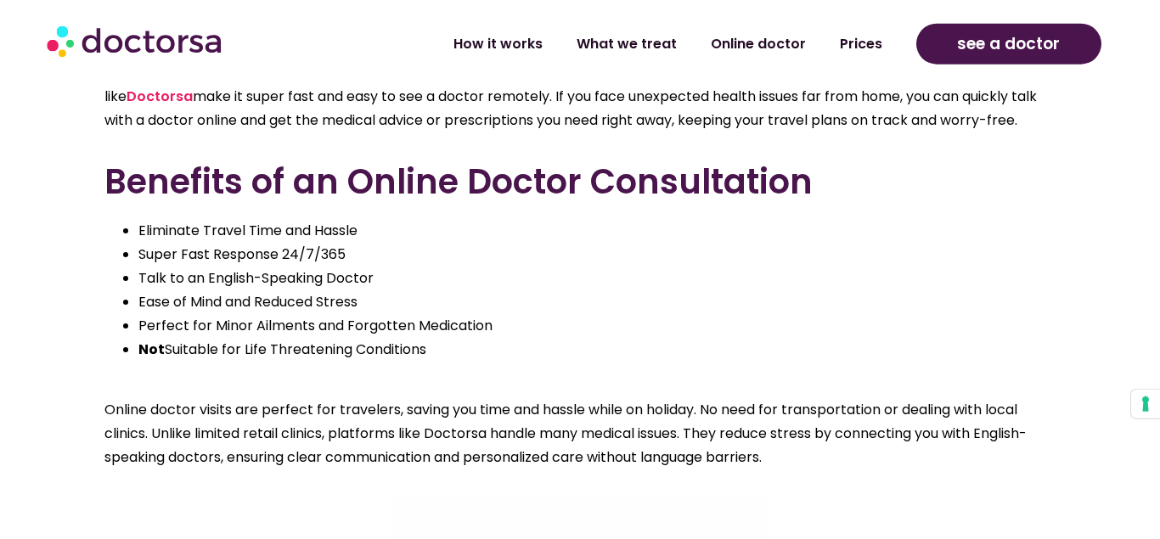
scroll to position [952, 0]
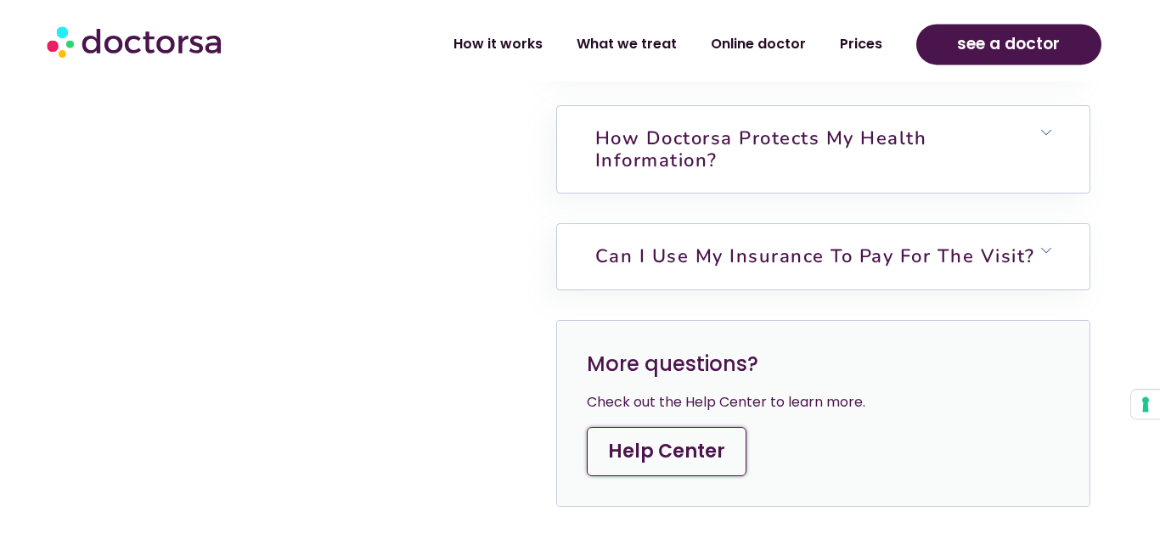
scroll to position [4416, 0]
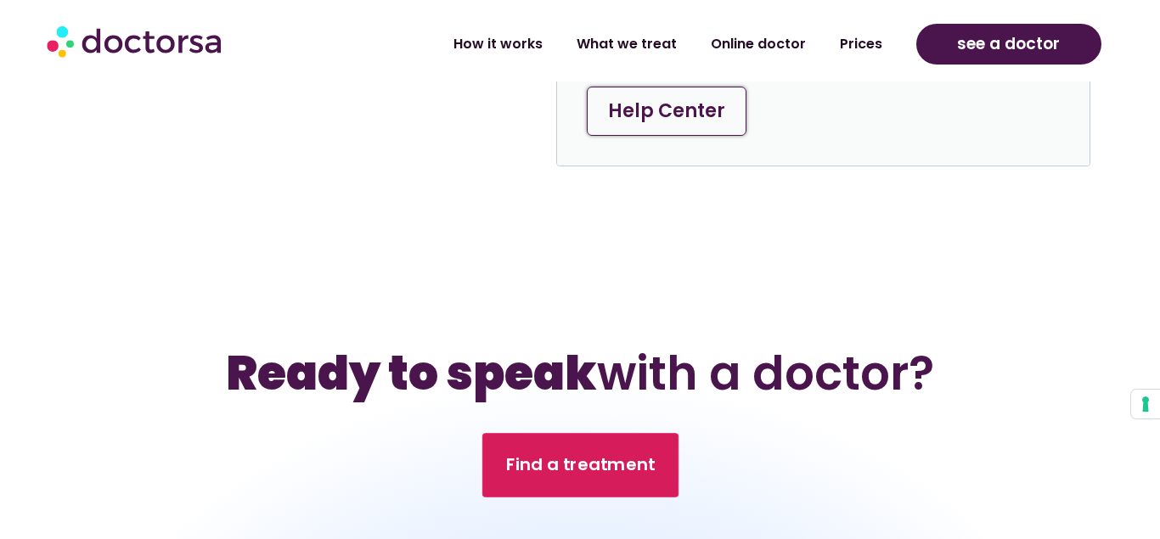
click at [529, 433] on link "Find a treatment" at bounding box center [579, 465] width 196 height 65
click at [588, 453] on span "Find a treatment" at bounding box center [579, 465] width 149 height 25
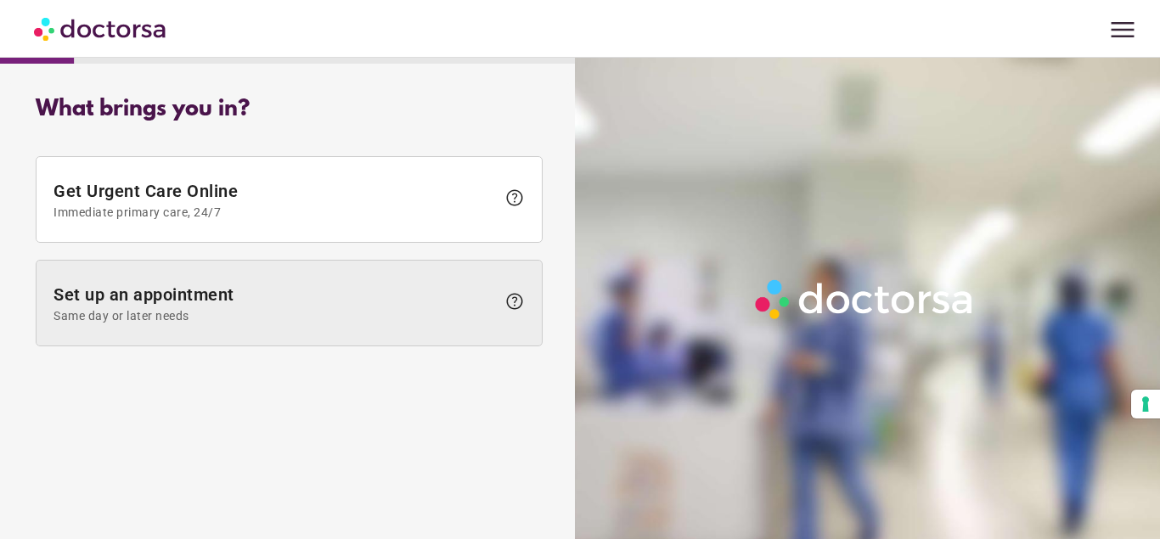
click at [216, 323] on span at bounding box center [289, 303] width 505 height 85
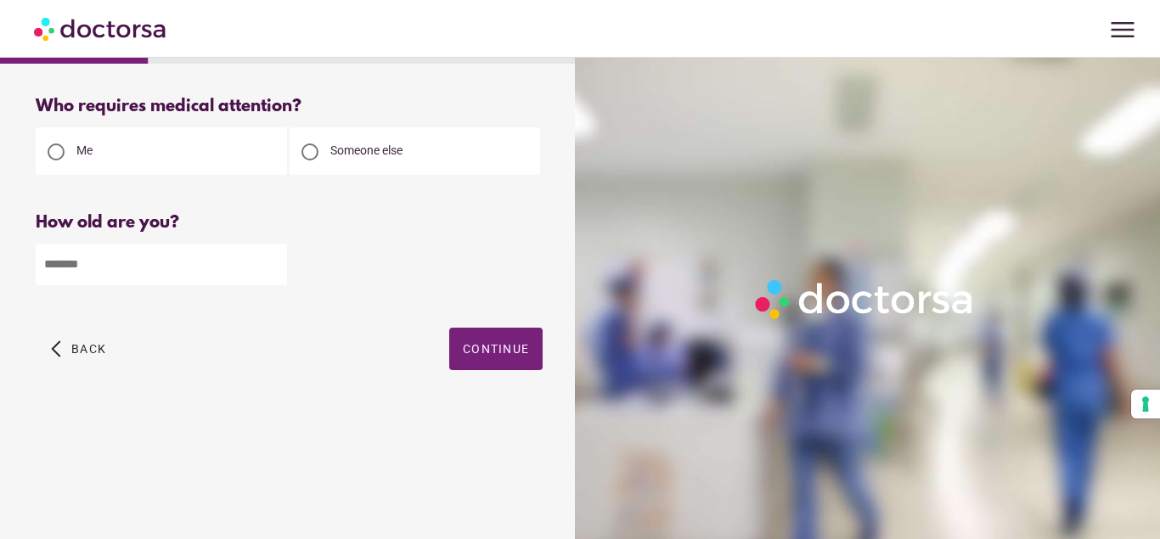
click at [219, 260] on input "number" at bounding box center [161, 265] width 251 height 42
type input "**"
click at [486, 355] on span "Continue" at bounding box center [496, 349] width 66 height 14
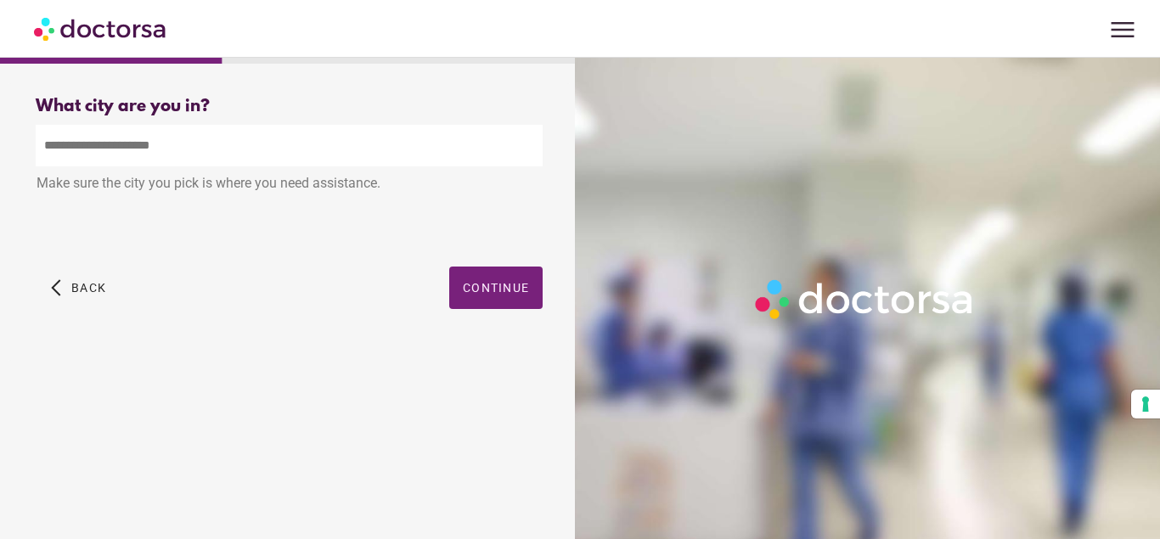
click at [132, 151] on input "text" at bounding box center [289, 146] width 507 height 42
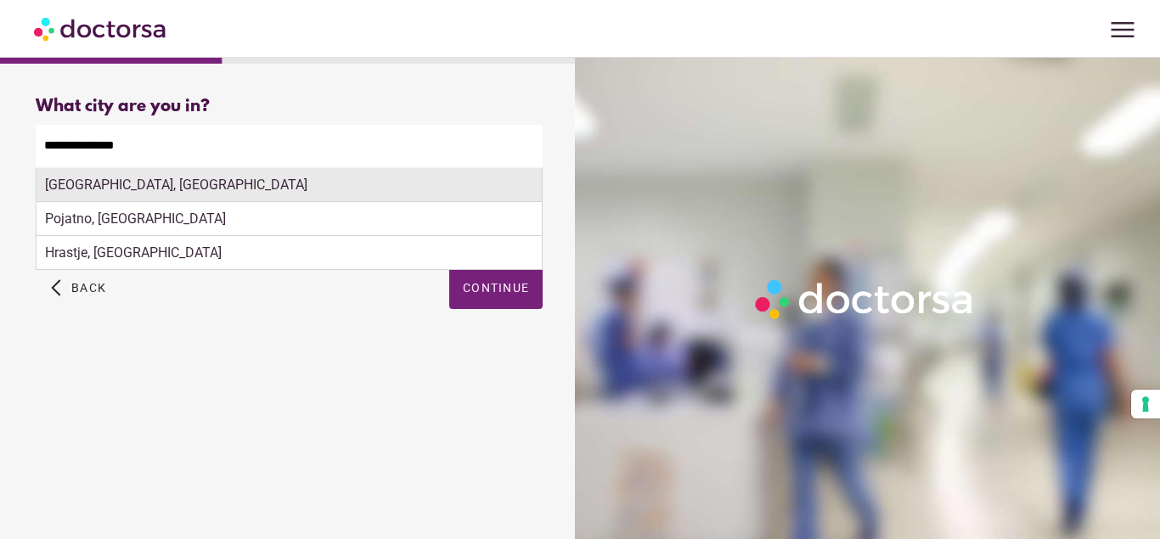
click at [141, 188] on div "Zagreb, Croatia" at bounding box center [289, 185] width 505 height 34
type input "**********"
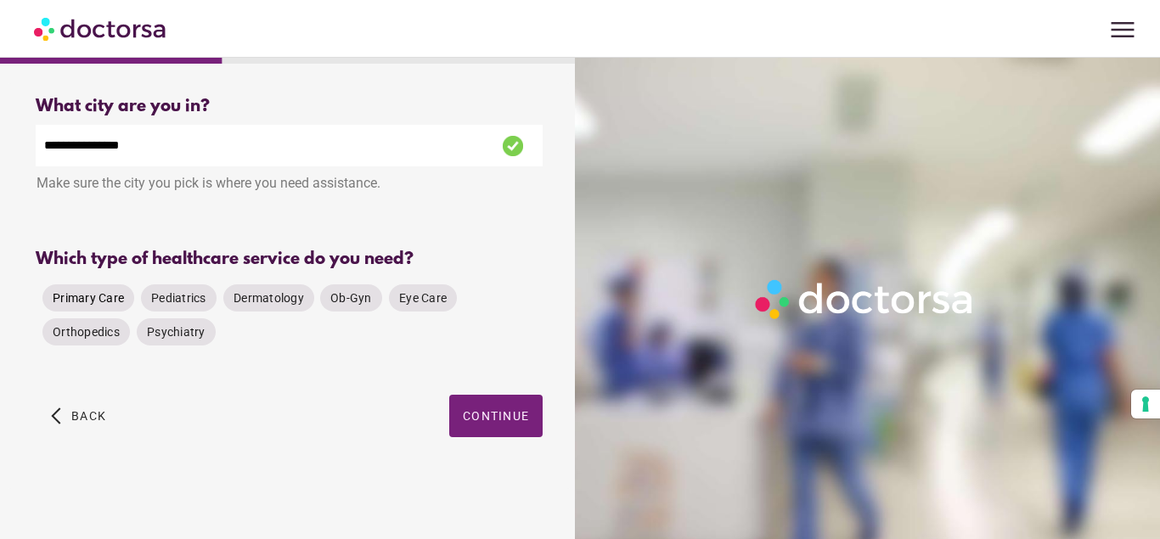
click at [75, 293] on span "Primary Care" at bounding box center [88, 298] width 71 height 14
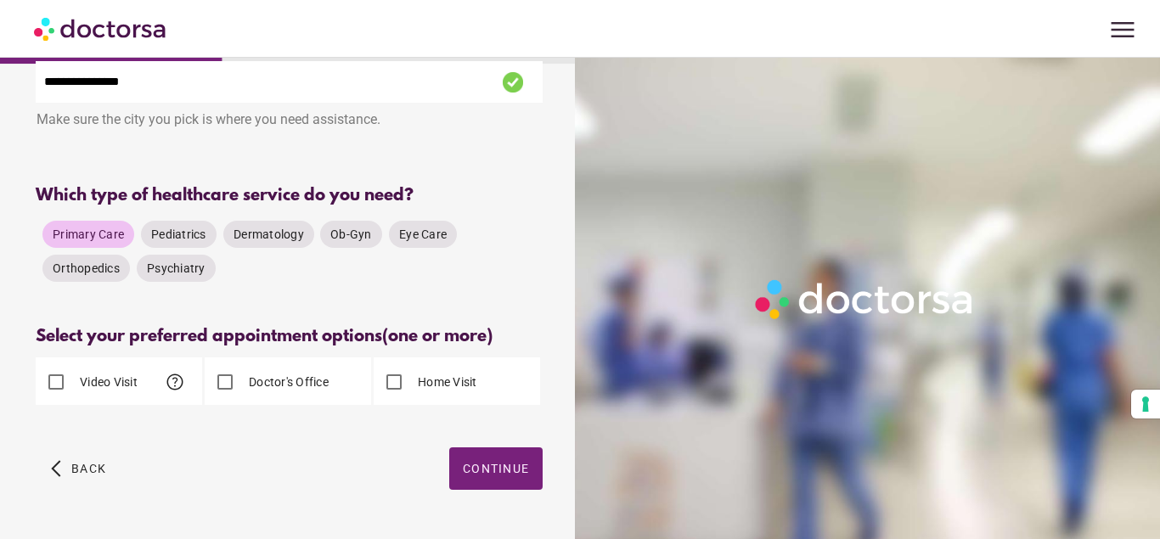
scroll to position [104, 0]
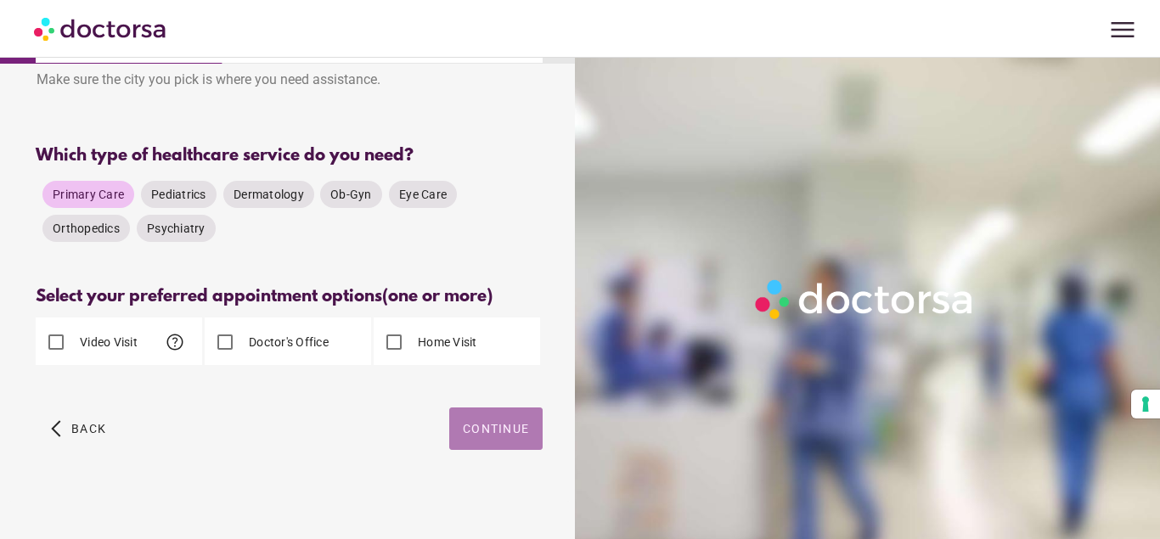
click at [506, 424] on span "Continue" at bounding box center [496, 429] width 66 height 14
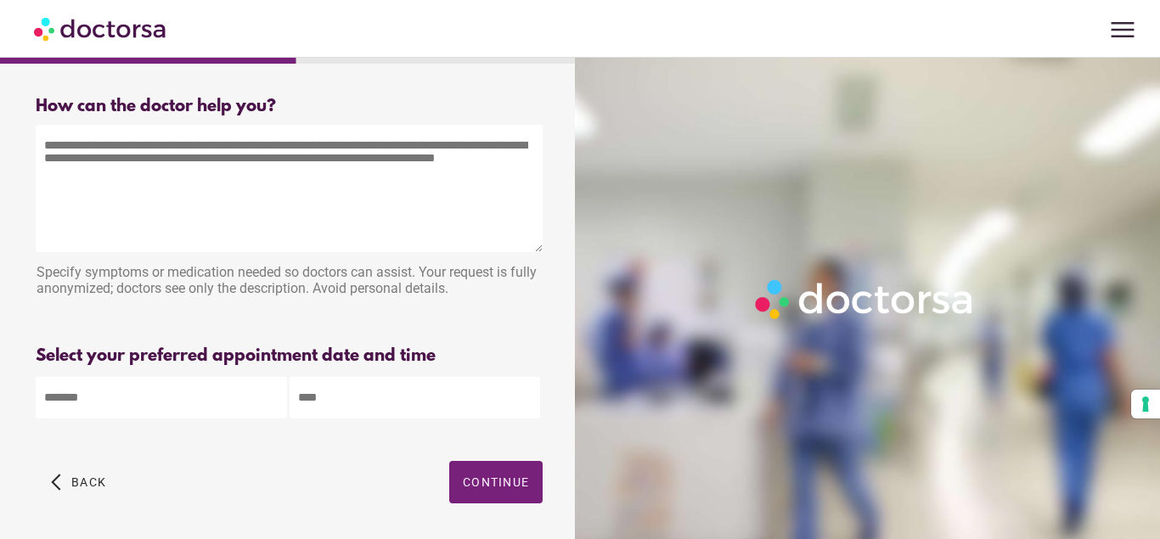
click at [264, 155] on textarea at bounding box center [289, 188] width 507 height 127
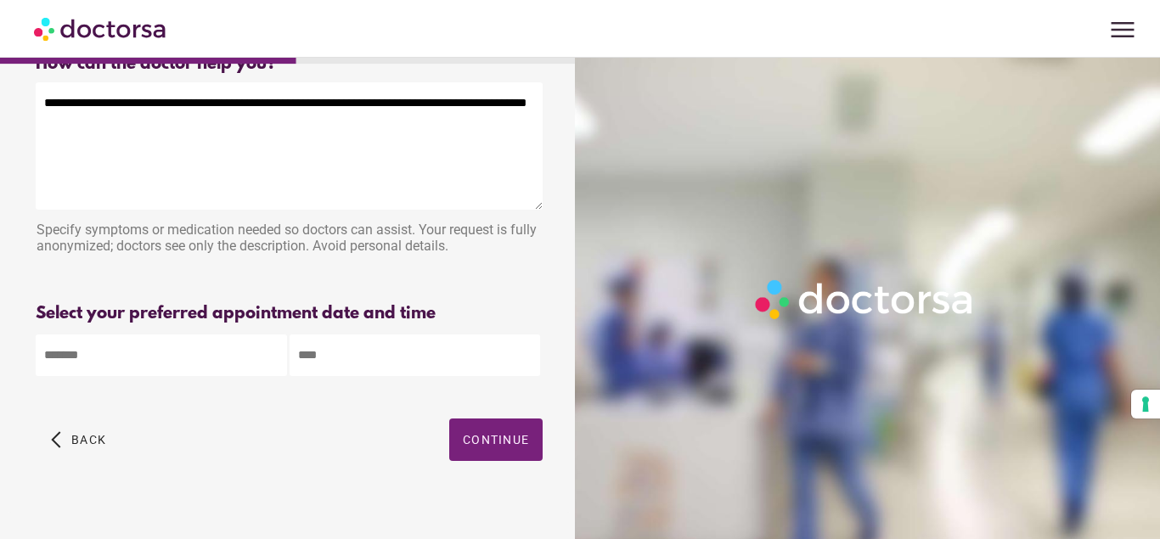
scroll to position [61, 0]
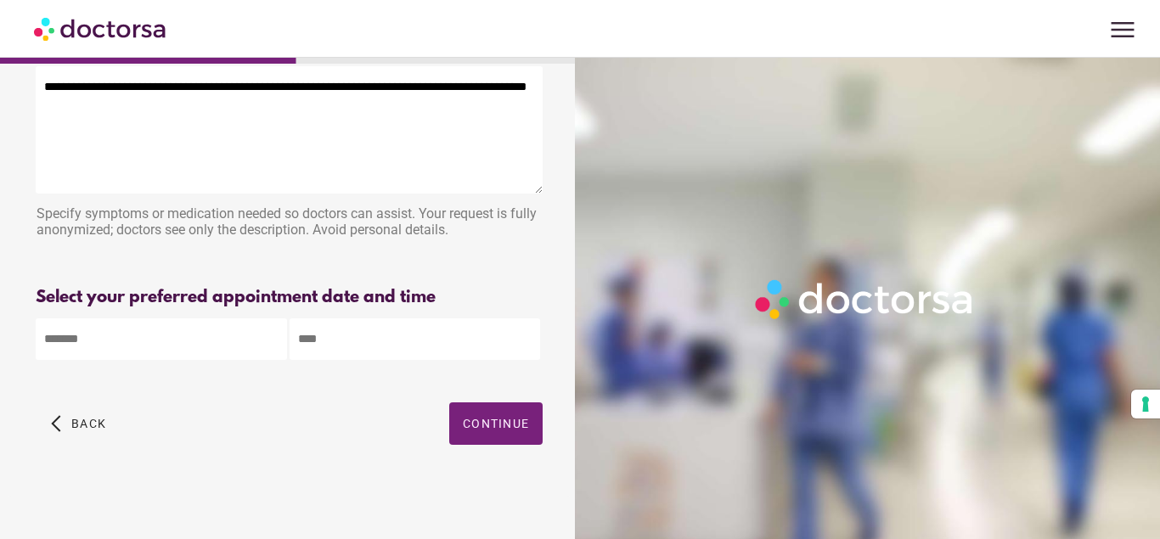
type textarea "**********"
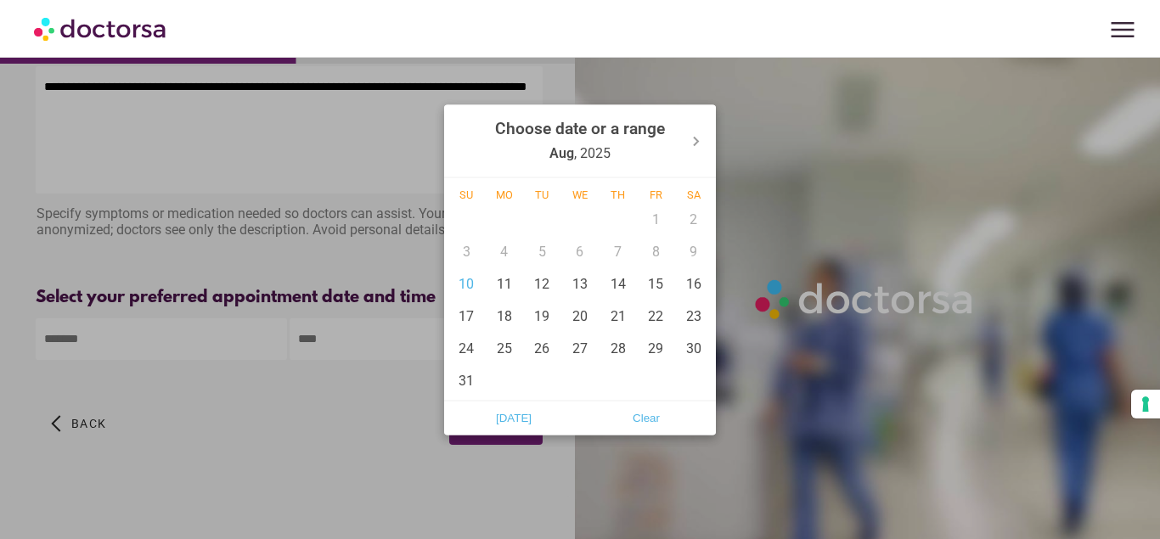
click at [113, 340] on input "text" at bounding box center [161, 339] width 251 height 42
click at [474, 286] on div "10" at bounding box center [466, 283] width 38 height 32
type input "******"
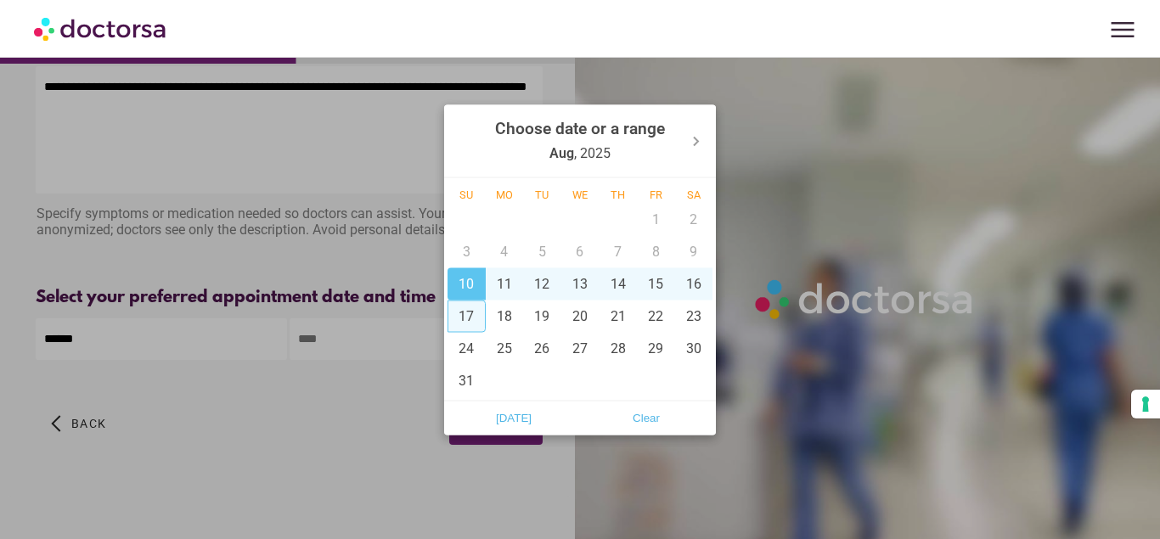
click at [379, 337] on div at bounding box center [580, 269] width 1160 height 539
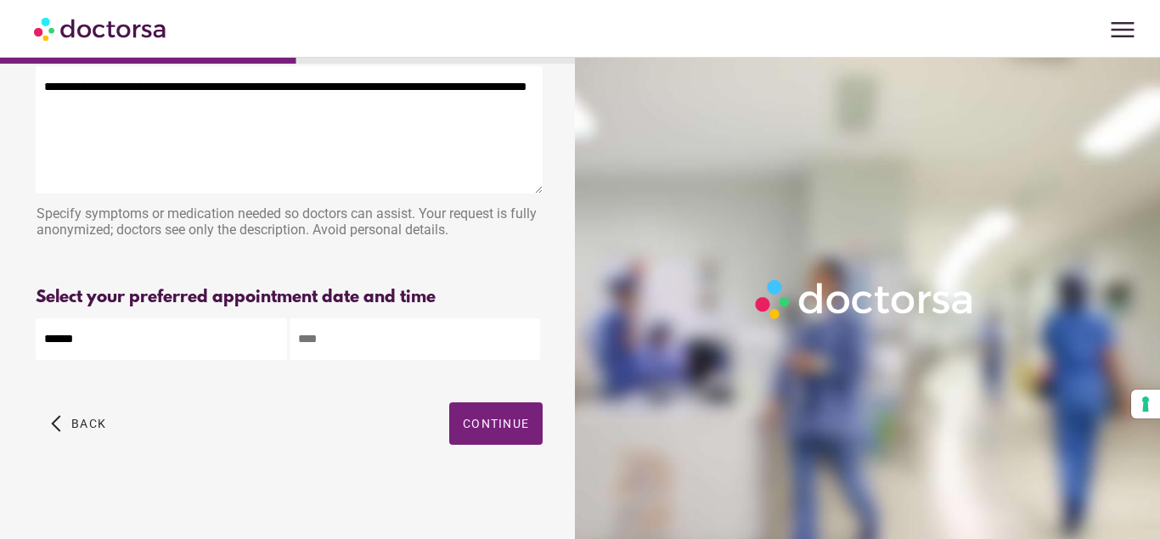
click at [351, 338] on input "text" at bounding box center [414, 339] width 251 height 42
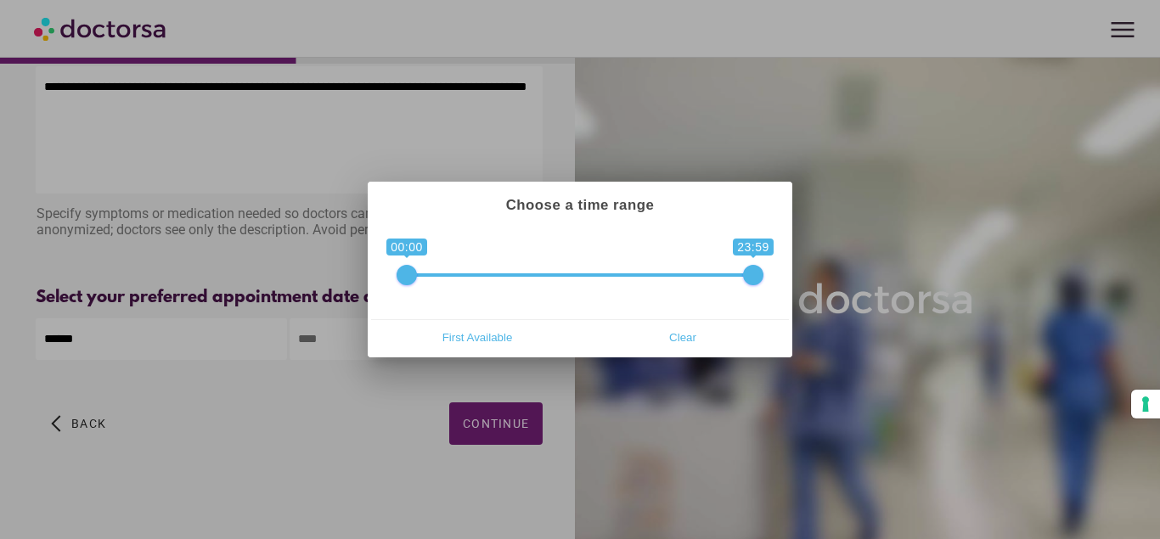
type input "**********"
click at [82, 346] on div at bounding box center [580, 269] width 1160 height 539
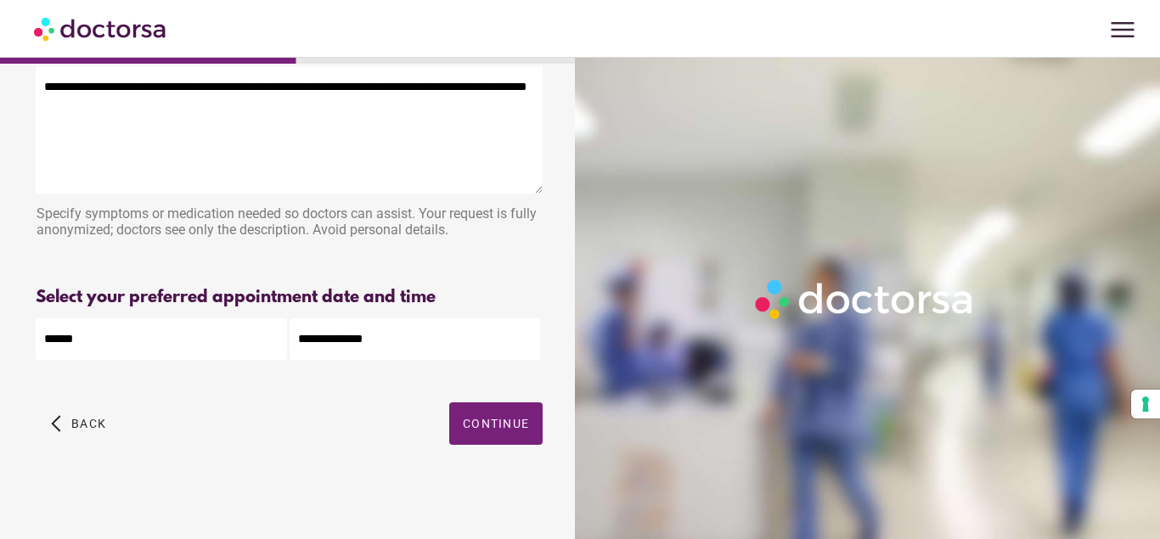
click at [82, 346] on input "******" at bounding box center [161, 339] width 251 height 42
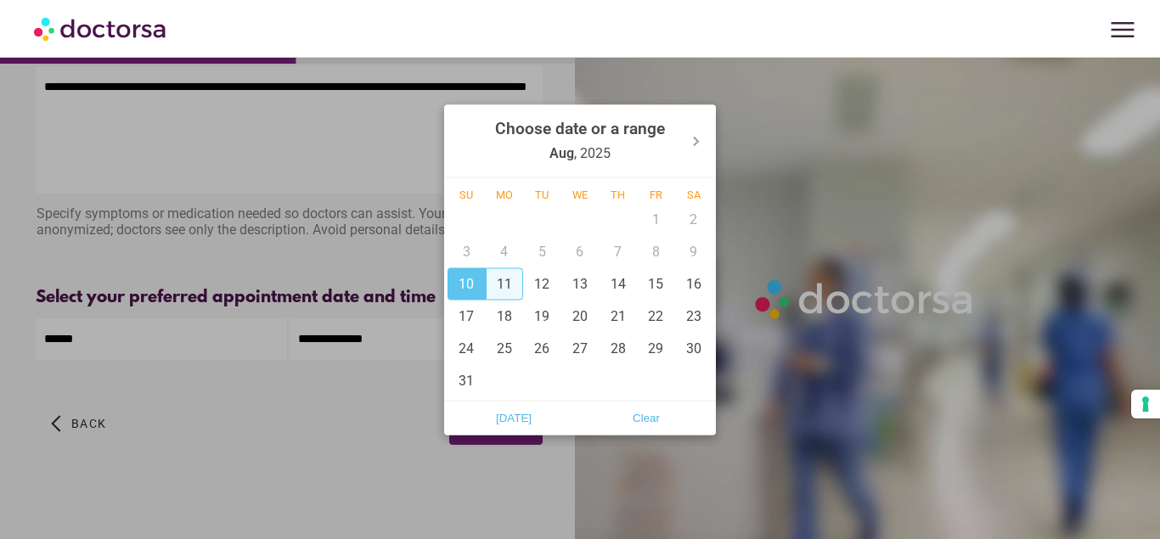
click at [506, 292] on div "11" at bounding box center [505, 283] width 38 height 32
type input "**********"
click at [381, 340] on div at bounding box center [580, 269] width 1160 height 539
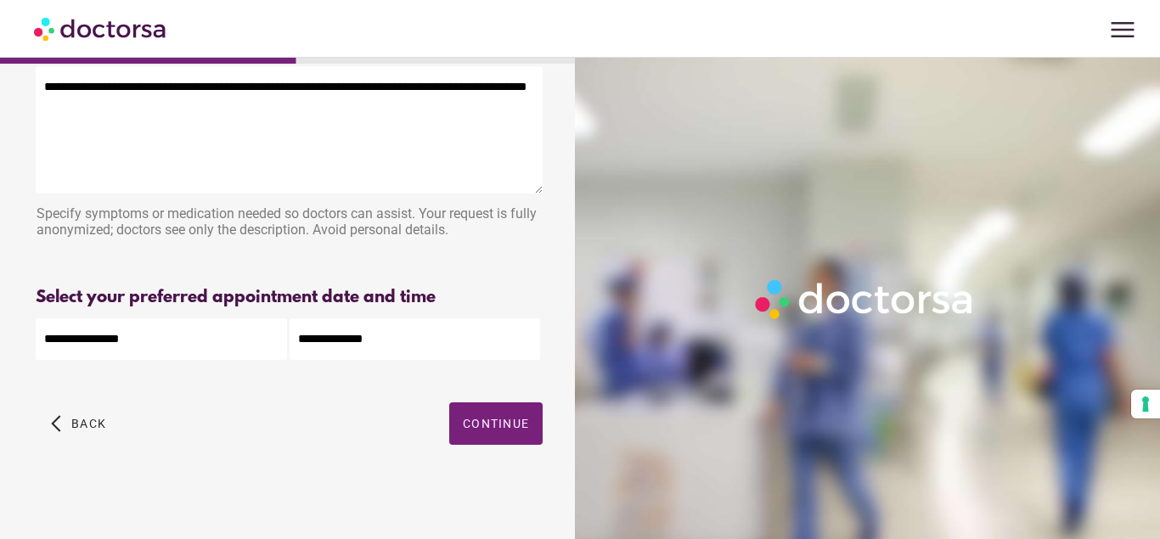
click at [399, 341] on input "**********" at bounding box center [414, 339] width 251 height 42
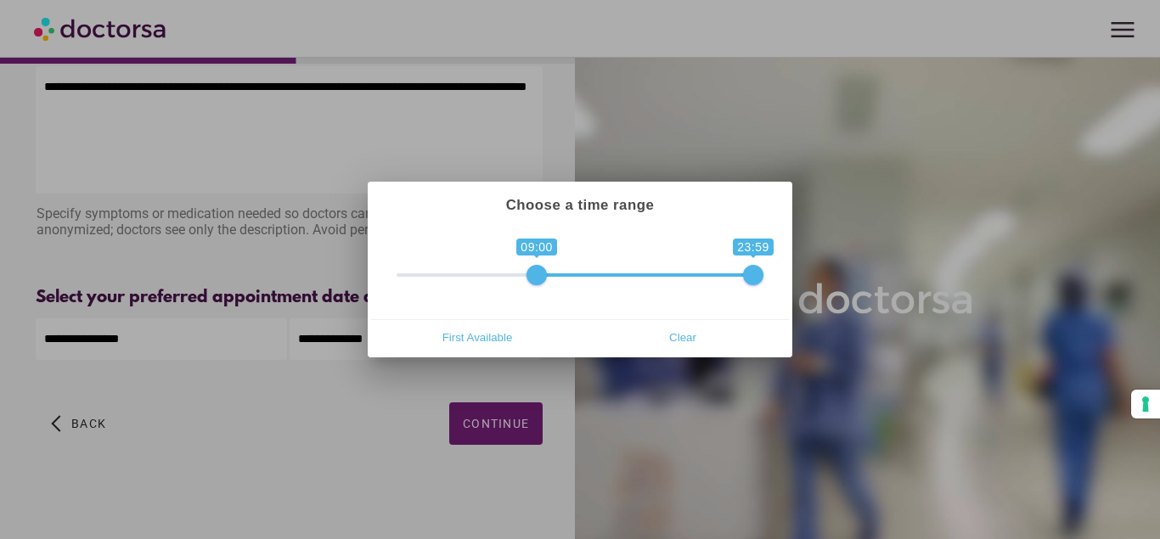
drag, startPoint x: 408, startPoint y: 278, endPoint x: 535, endPoint y: 284, distance: 126.7
click at [535, 284] on span at bounding box center [536, 275] width 20 height 20
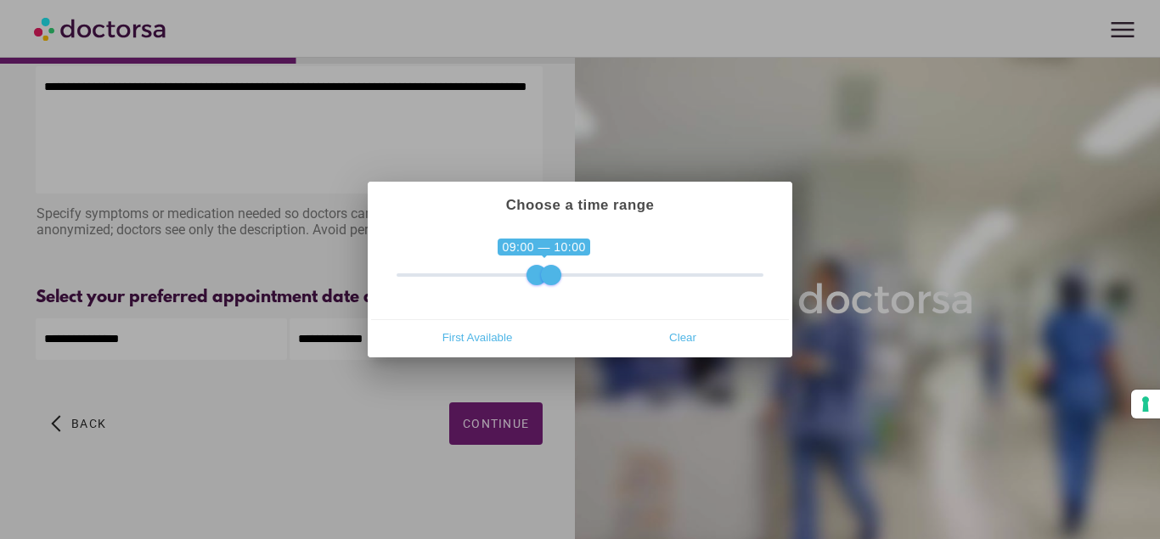
drag, startPoint x: 747, startPoint y: 277, endPoint x: 547, endPoint y: 273, distance: 200.4
click at [547, 273] on span at bounding box center [551, 275] width 20 height 20
click at [487, 337] on span "First Available" at bounding box center [476, 336] width 195 height 25
type input "**********"
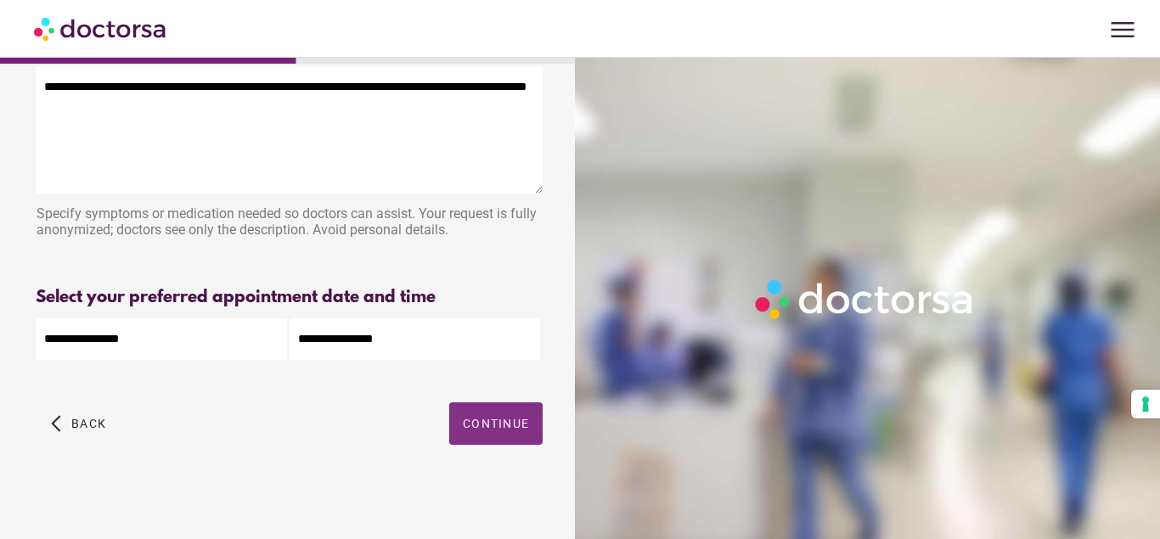
click at [492, 425] on span "Continue" at bounding box center [496, 424] width 66 height 14
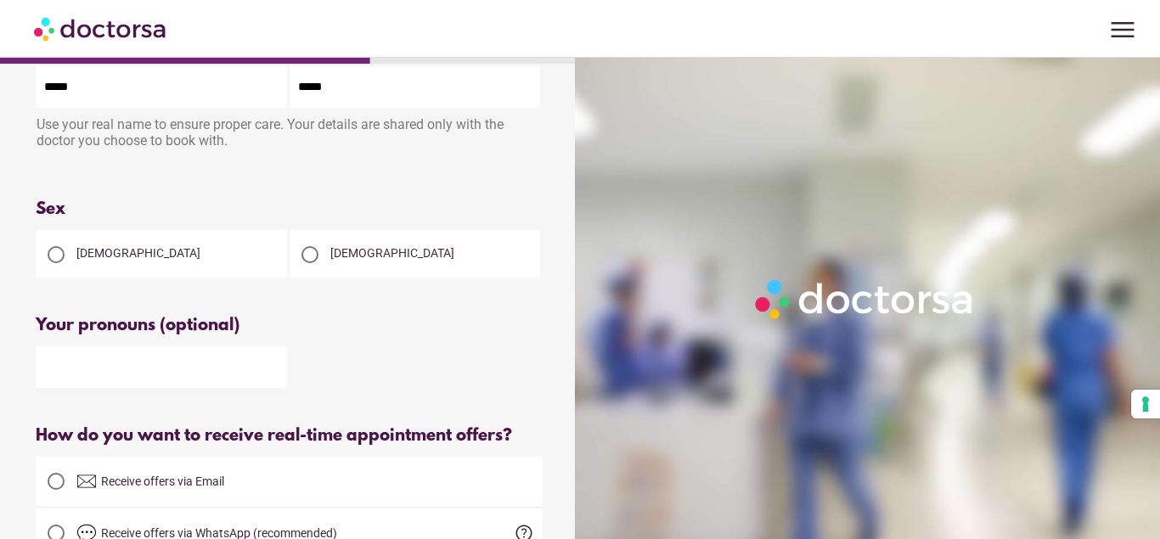
scroll to position [0, 0]
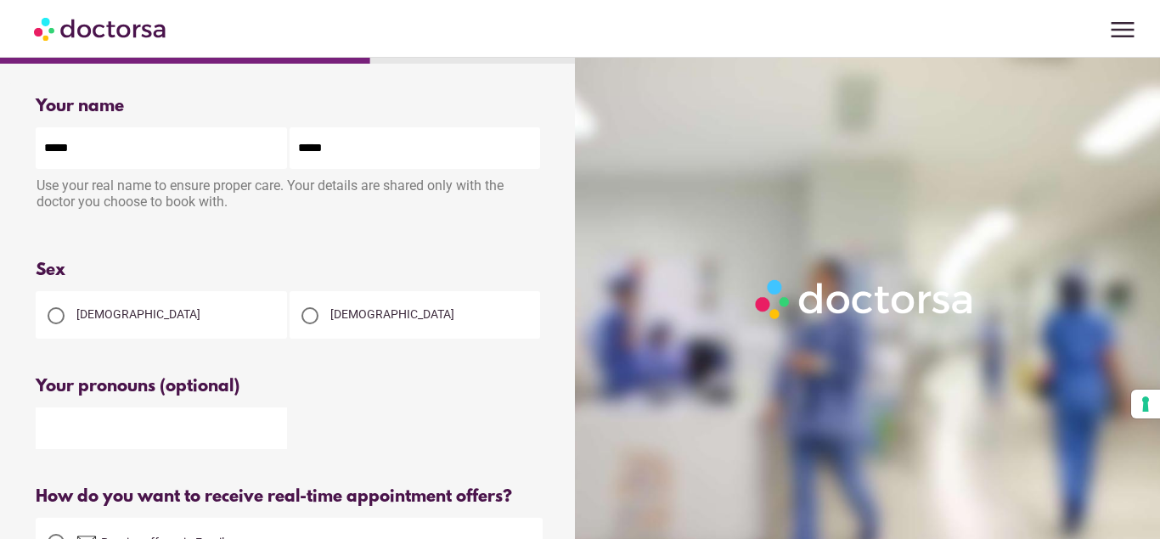
click at [309, 321] on div at bounding box center [309, 315] width 17 height 17
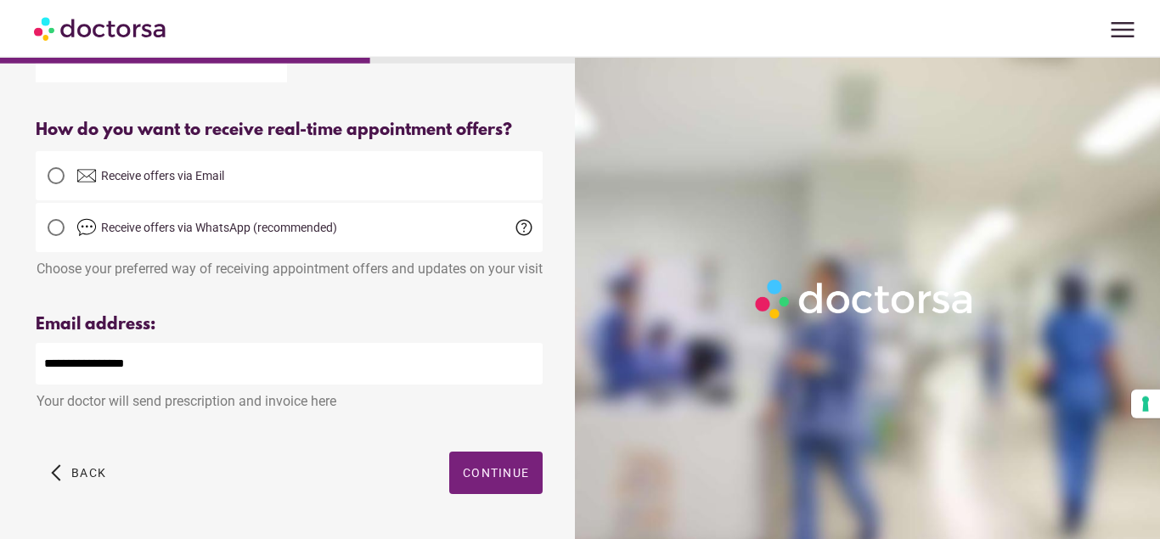
scroll to position [440, 0]
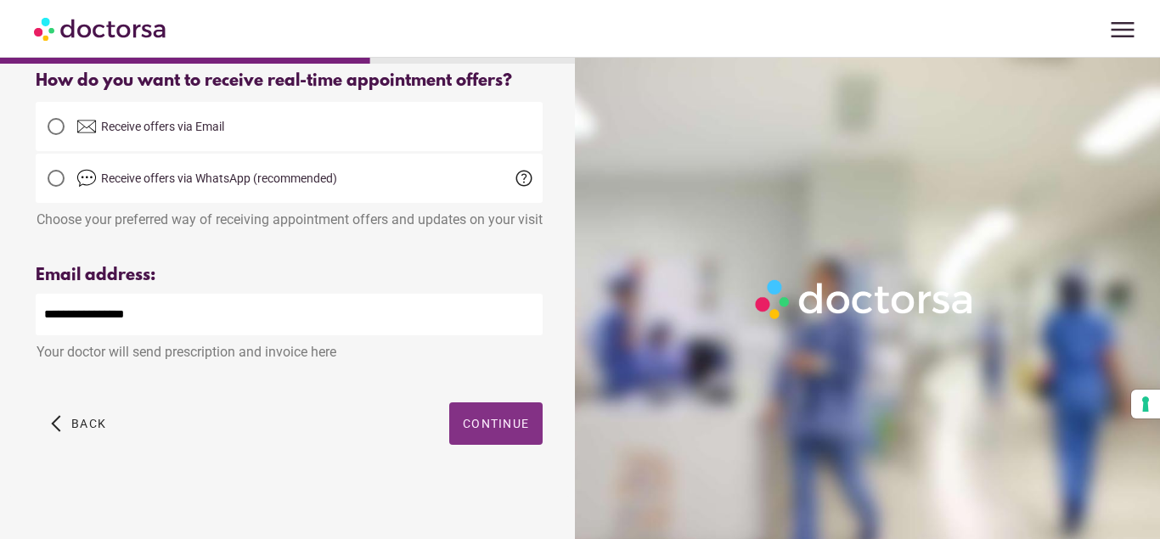
click at [496, 426] on span "Continue" at bounding box center [496, 424] width 66 height 14
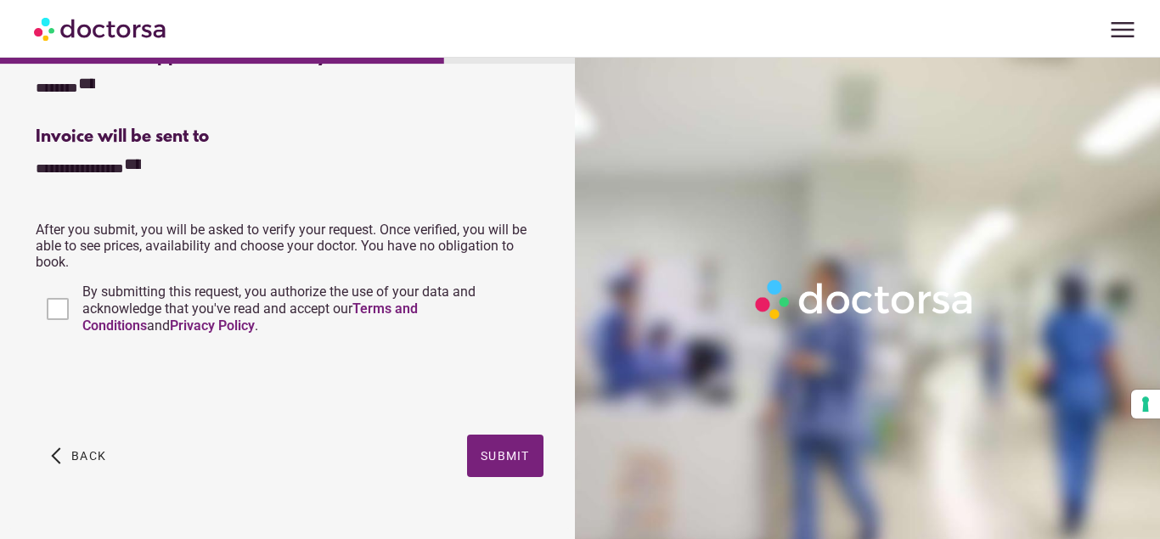
scroll to position [693, 0]
click at [506, 458] on span "Submit" at bounding box center [504, 455] width 49 height 14
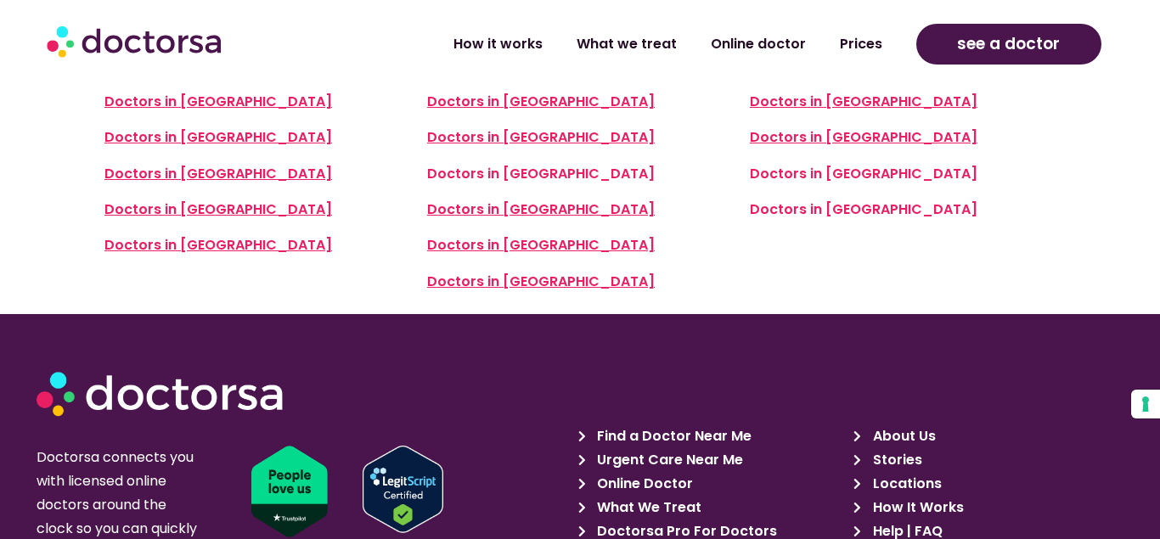
scroll to position [4156, 0]
